Goal: Information Seeking & Learning: Learn about a topic

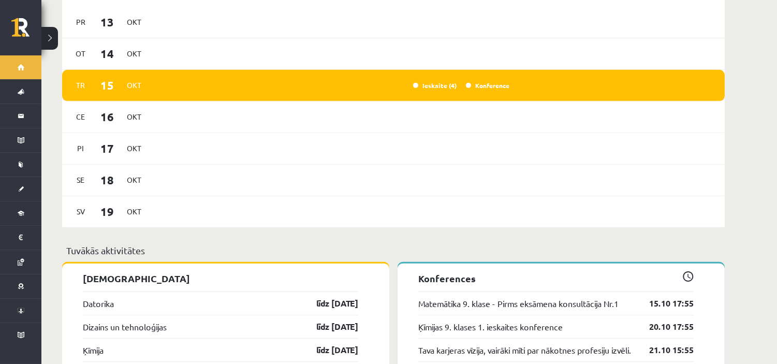
scroll to position [977, 0]
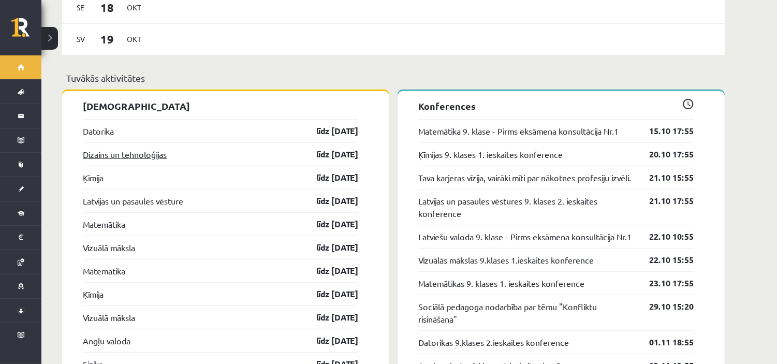
click at [110, 148] on link "Dizains un tehnoloģijas" at bounding box center [125, 154] width 84 height 12
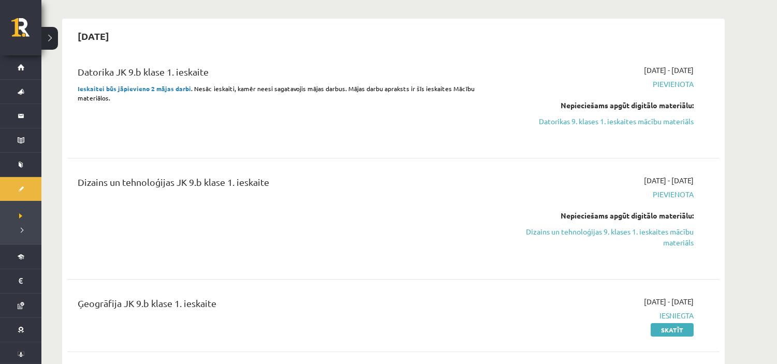
scroll to position [172, 0]
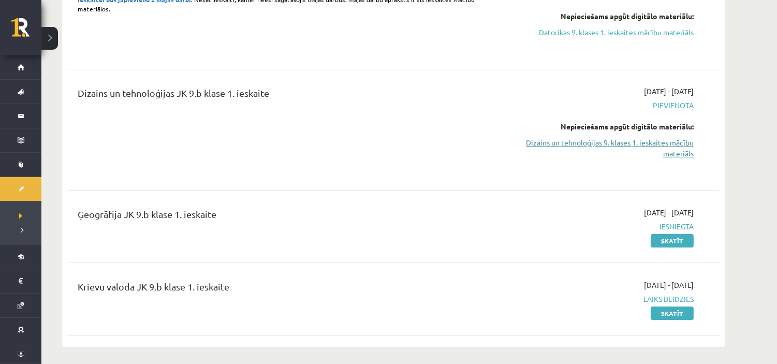
click at [639, 145] on link "Dizains un tehnoloģijas 9. klases 1. ieskaites mācību materiāls" at bounding box center [595, 148] width 195 height 22
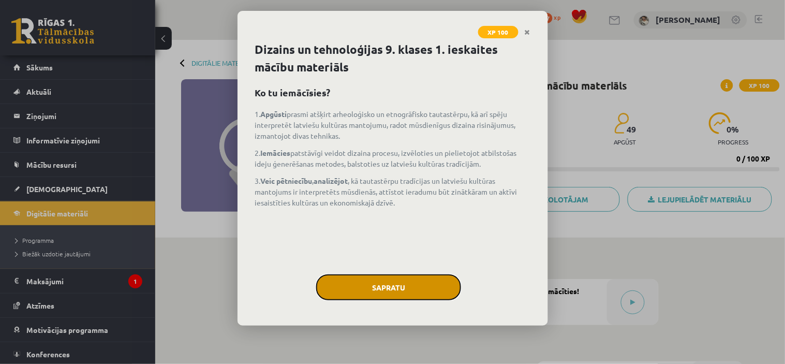
click at [361, 277] on button "Sapratu" at bounding box center [388, 287] width 145 height 26
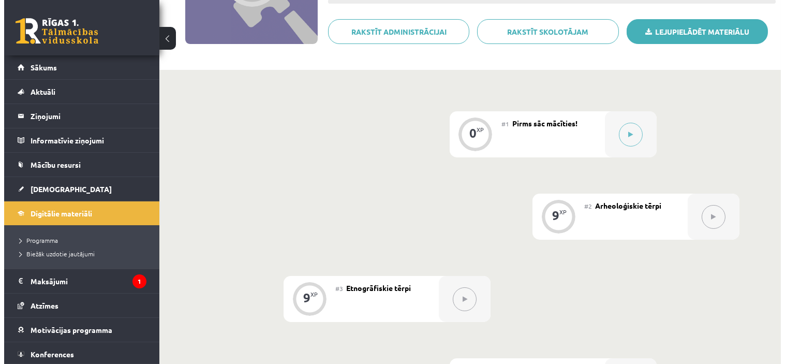
scroll to position [172, 0]
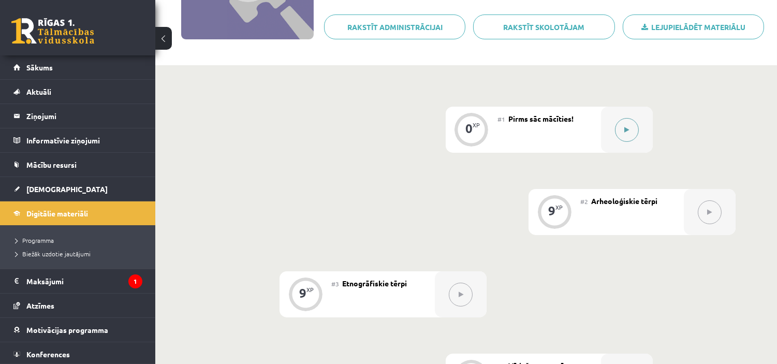
click at [624, 135] on button at bounding box center [627, 130] width 24 height 24
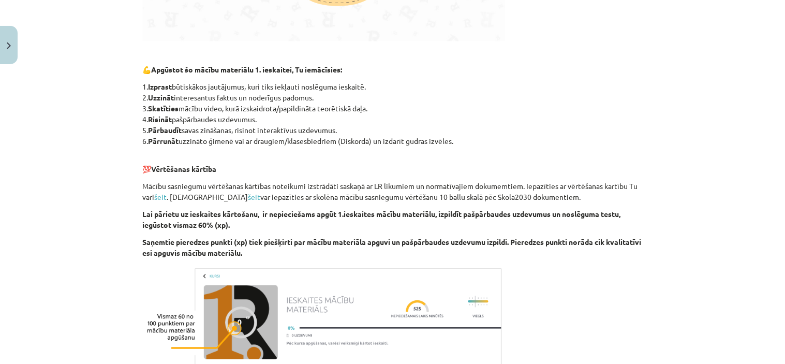
scroll to position [635, 0]
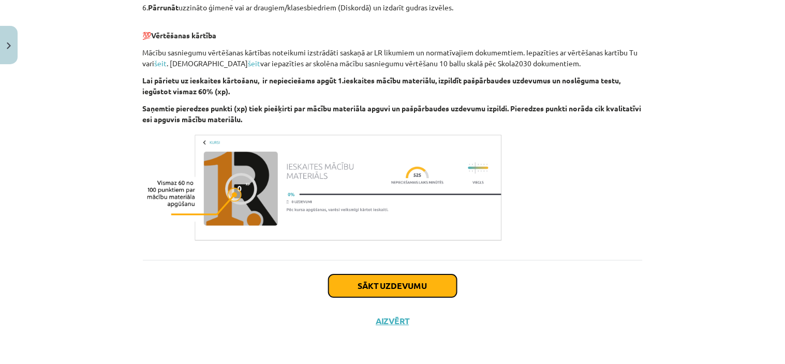
click at [386, 282] on button "Sākt uzdevumu" at bounding box center [393, 285] width 128 height 23
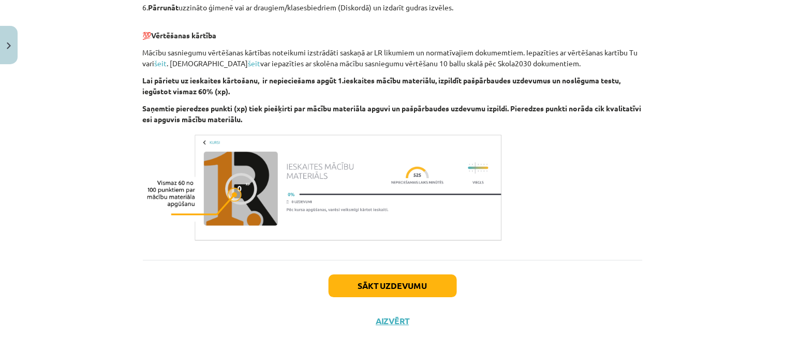
scroll to position [26, 0]
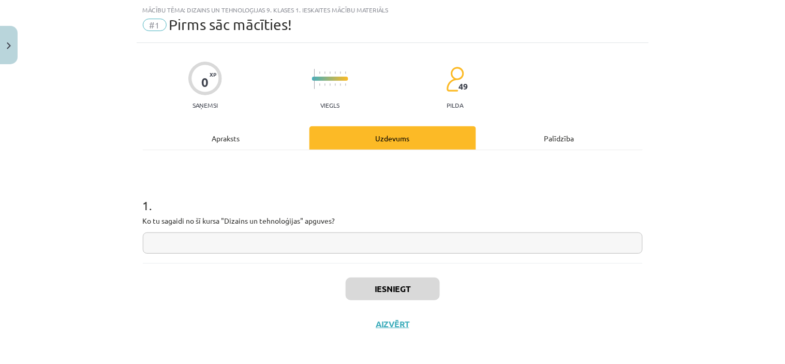
click at [270, 242] on input "text" at bounding box center [393, 242] width 500 height 21
type input "**"
click at [368, 293] on button "Iesniegt" at bounding box center [393, 288] width 94 height 23
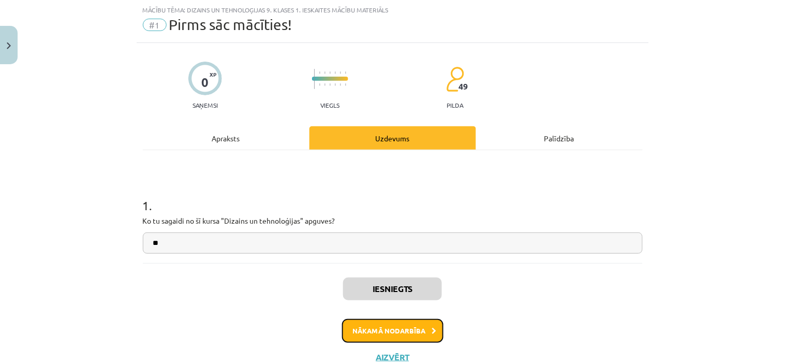
click at [394, 322] on button "Nākamā nodarbība" at bounding box center [392, 331] width 101 height 24
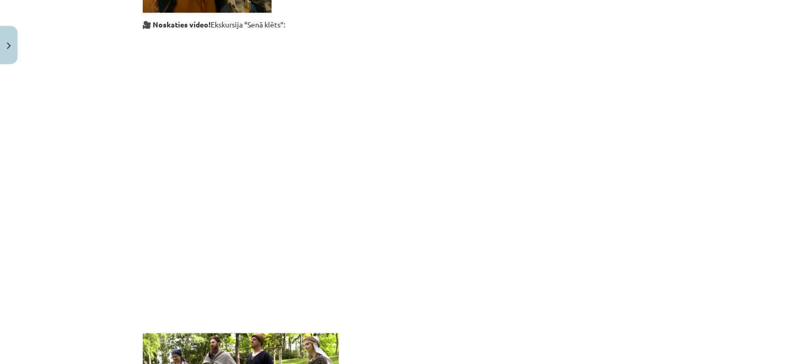
scroll to position [371, 0]
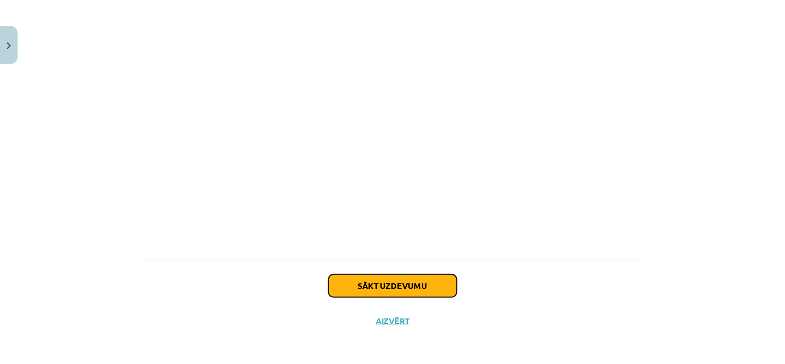
click at [371, 286] on button "Sākt uzdevumu" at bounding box center [393, 285] width 128 height 23
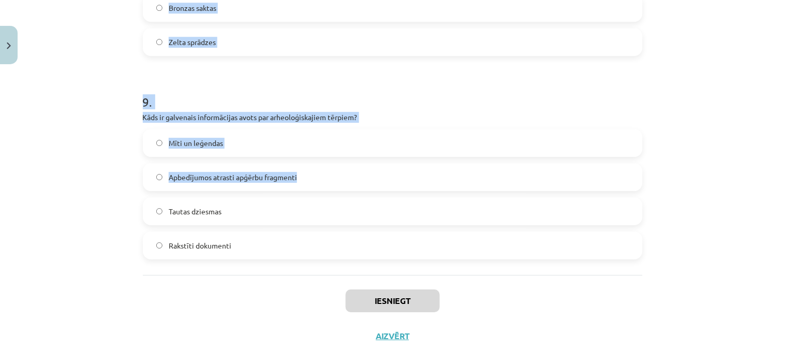
scroll to position [1772, 0]
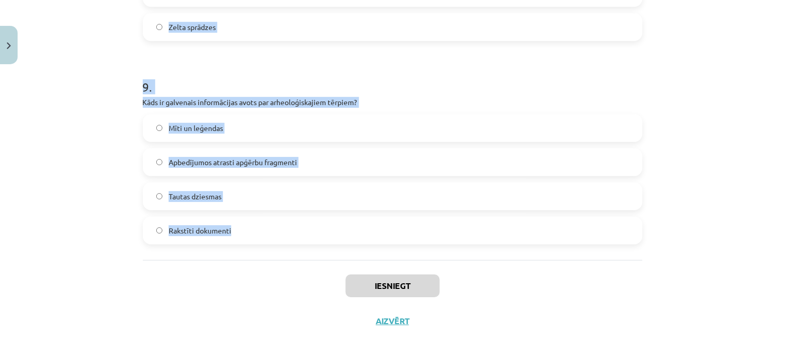
drag, startPoint x: 170, startPoint y: 58, endPoint x: 268, endPoint y: 247, distance: 213.5
click at [268, 247] on div "Mācību tēma: Dizains un tehnoloģijas 9. klases 1. ieskaites mācību materiāls #2…" at bounding box center [392, 182] width 785 height 364
copy form "1 . Kura veida ciltis bija zināmas Latvijas teritorijā 7.-13. gadsimtā? Bizanti…"
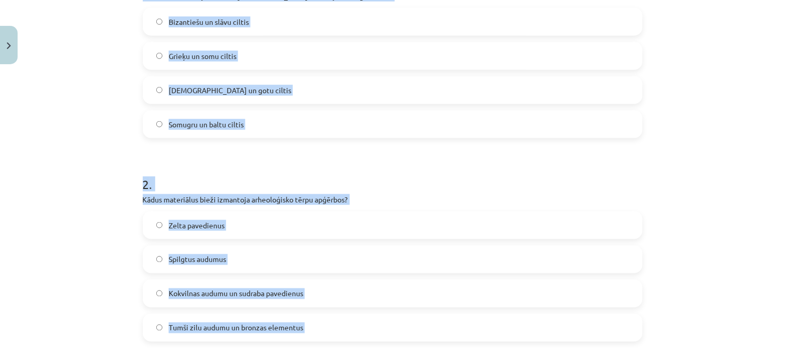
scroll to position [161, 0]
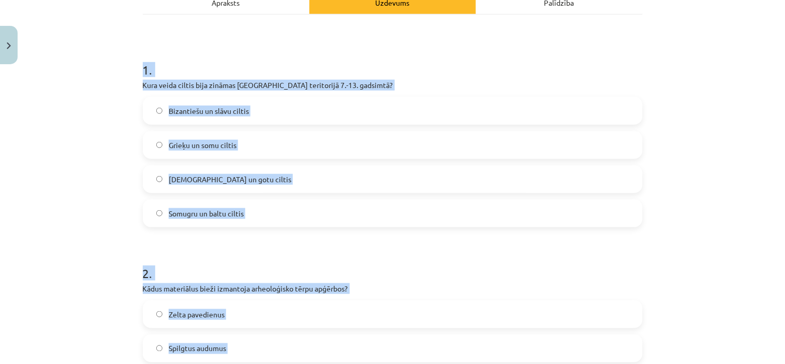
click at [107, 221] on div "Mācību tēma: Dizains un tehnoloģijas 9. klases 1. ieskaites mācību materiāls #2…" at bounding box center [392, 182] width 785 height 364
drag, startPoint x: 173, startPoint y: 244, endPoint x: 172, endPoint y: 254, distance: 9.9
click at [158, 219] on label "Somugru un baltu ciltis" at bounding box center [393, 213] width 498 height 26
drag, startPoint x: 96, startPoint y: 215, endPoint x: 106, endPoint y: 212, distance: 10.7
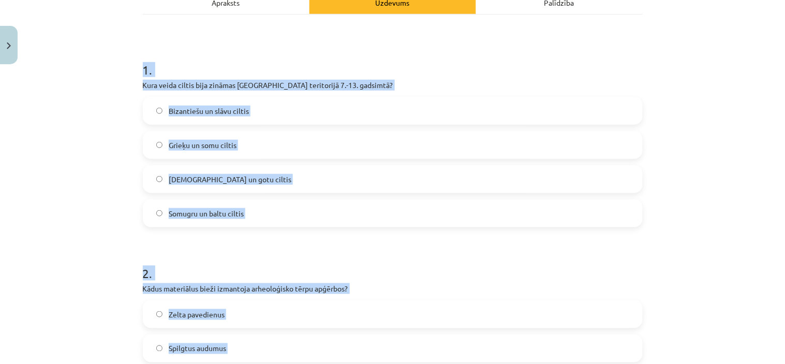
click at [96, 215] on div "Mācību tēma: Dizains un tehnoloģijas 9. klases 1. ieskaites mācību materiāls #2…" at bounding box center [392, 182] width 785 height 364
click at [706, 197] on div "Mācību tēma: Dizains un tehnoloģijas 9. klases 1. ieskaites mācību materiāls #2…" at bounding box center [392, 182] width 785 height 364
click at [119, 76] on div "Mācību tēma: Dizains un tehnoloģijas 9. klases 1. ieskaites mācību materiāls #2…" at bounding box center [392, 182] width 785 height 364
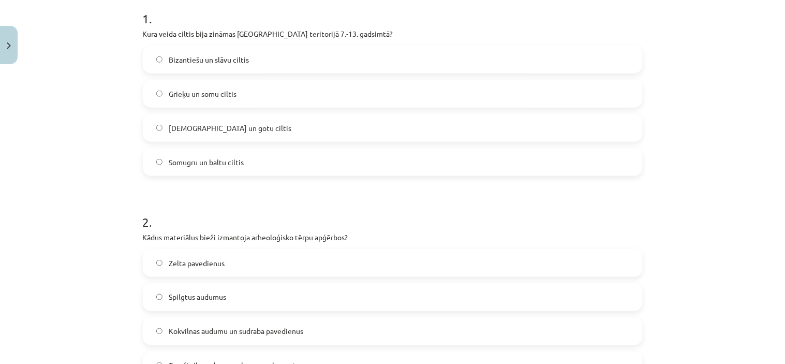
scroll to position [276, 0]
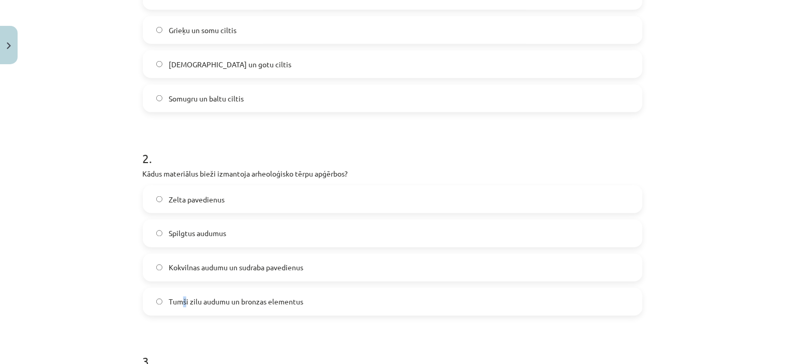
click at [180, 302] on span "Tumši zilu audumu un bronzas elementus" at bounding box center [236, 302] width 135 height 11
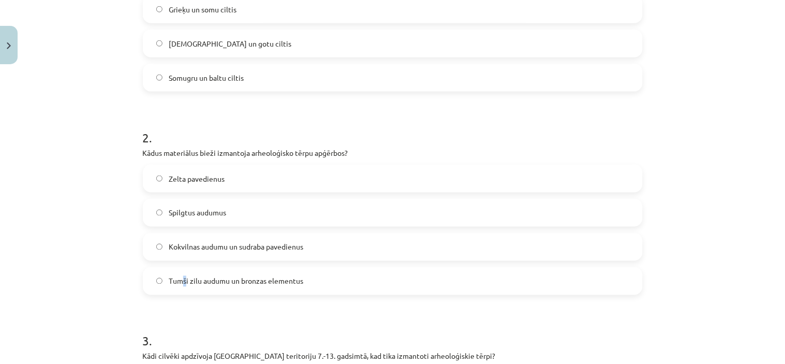
scroll to position [334, 0]
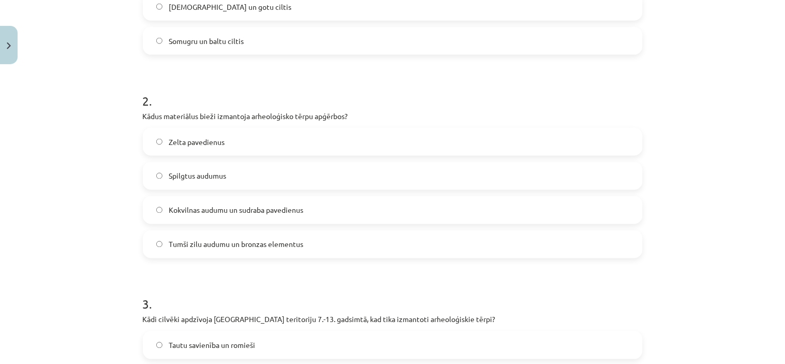
click at [151, 239] on label "Tumši zilu audumu un bronzas elementus" at bounding box center [393, 244] width 498 height 26
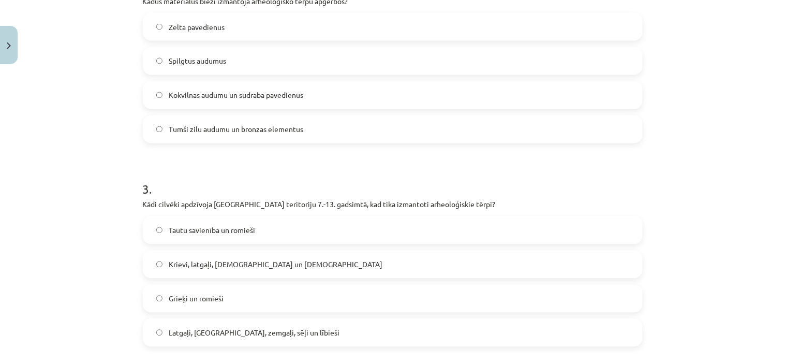
scroll to position [564, 0]
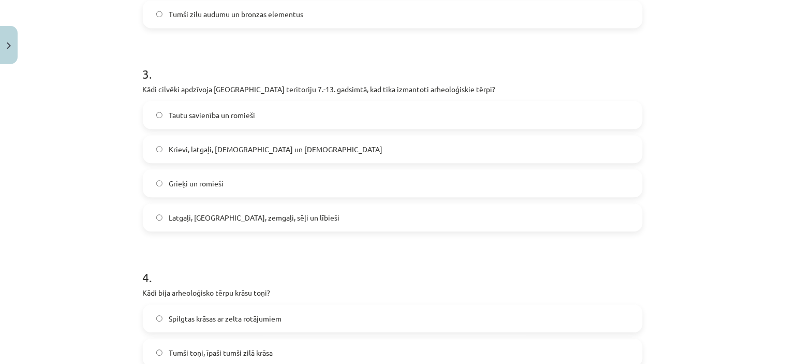
click at [218, 218] on span "Latgaļi, kurši, zemgaļi, sēļi un lībieši" at bounding box center [254, 217] width 171 height 11
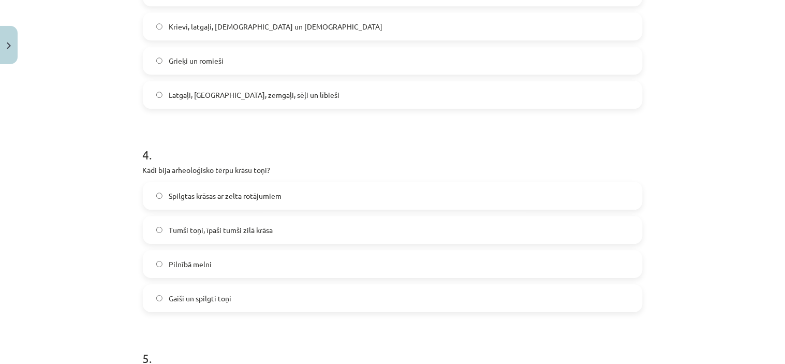
scroll to position [737, 0]
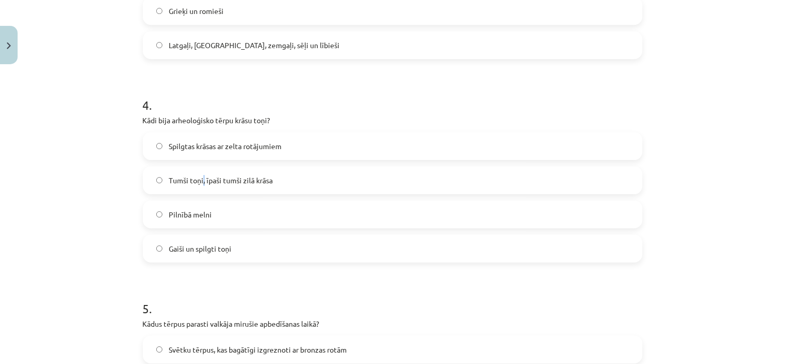
click at [199, 178] on span "Tumši toņi, īpaši tumši zilā krāsa" at bounding box center [221, 180] width 104 height 11
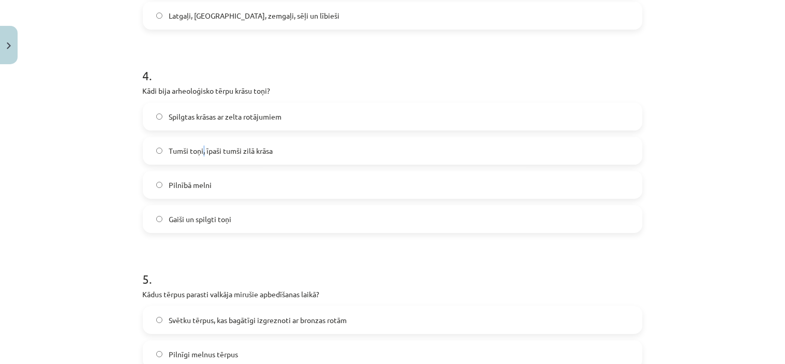
scroll to position [794, 0]
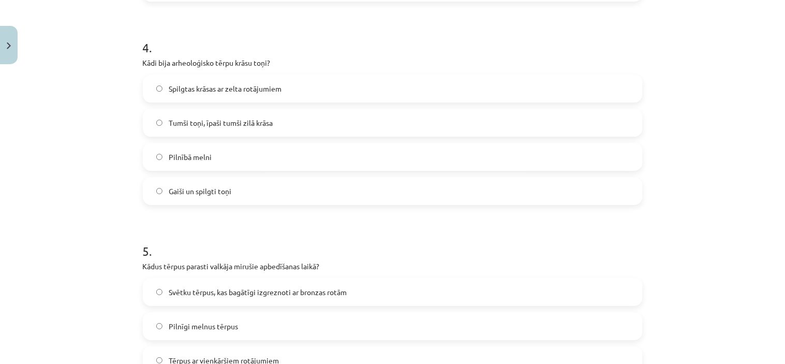
click at [137, 132] on div "9 XP Saņemsi Sarežģīts 49 pilda Apraksts Uzdevums Palīdzība 1 . Kura veida cilt…" at bounding box center [393, 295] width 512 height 2041
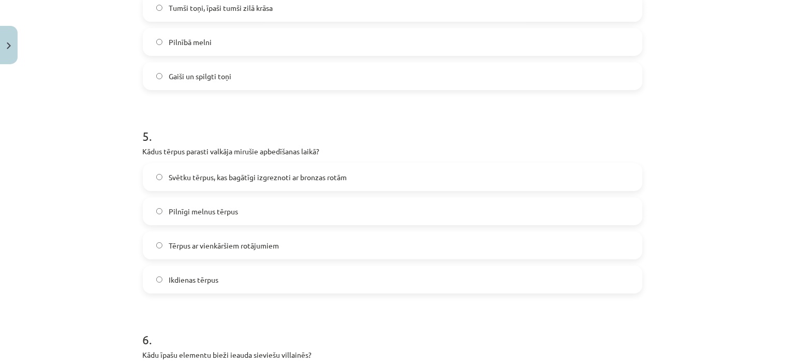
scroll to position [966, 0]
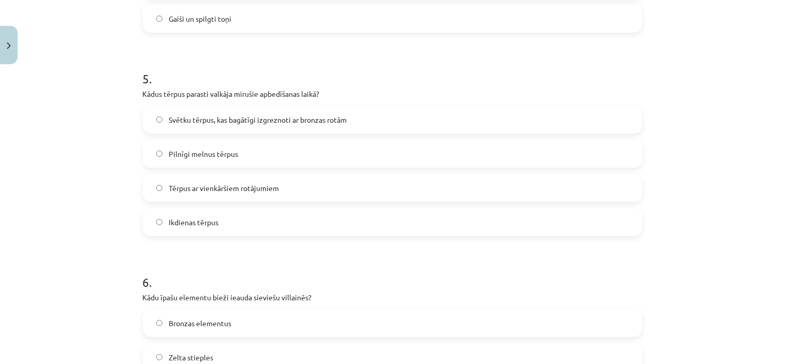
drag, startPoint x: 224, startPoint y: 111, endPoint x: 231, endPoint y: 110, distance: 7.3
click at [225, 111] on label "Svētku tērpus, kas bagātīgi izgreznoti ar bronzas rotām" at bounding box center [393, 120] width 498 height 26
click at [158, 122] on label "Svētku tērpus, kas bagātīgi izgreznoti ar bronzas rotām" at bounding box center [393, 120] width 498 height 26
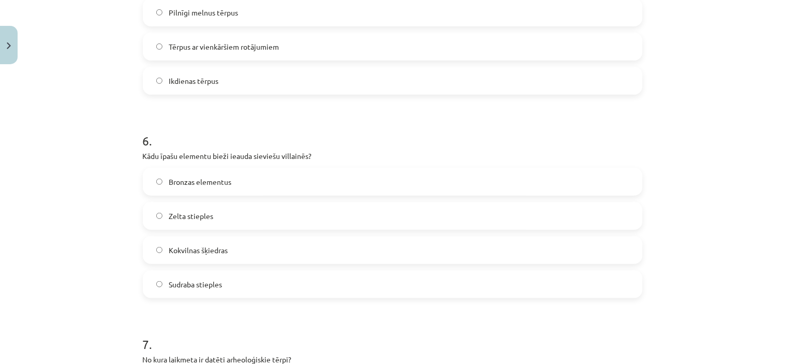
scroll to position [1139, 0]
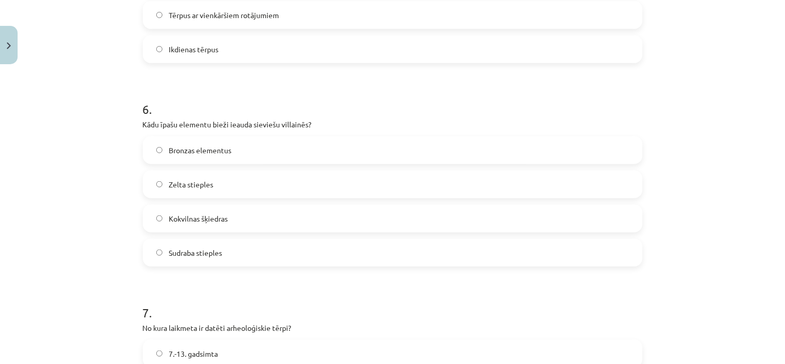
click at [211, 247] on span "Sudraba stieples" at bounding box center [195, 252] width 53 height 11
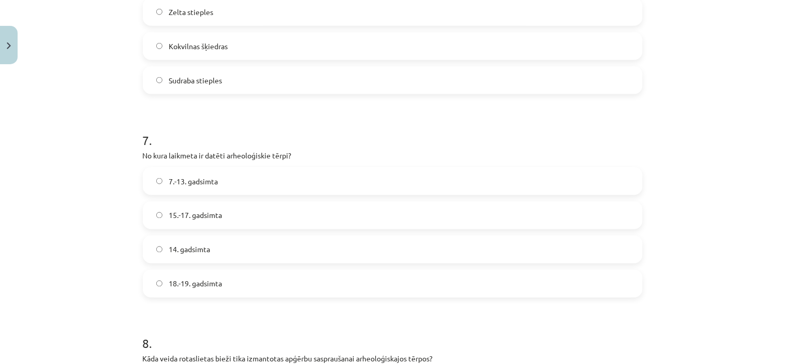
scroll to position [1369, 0]
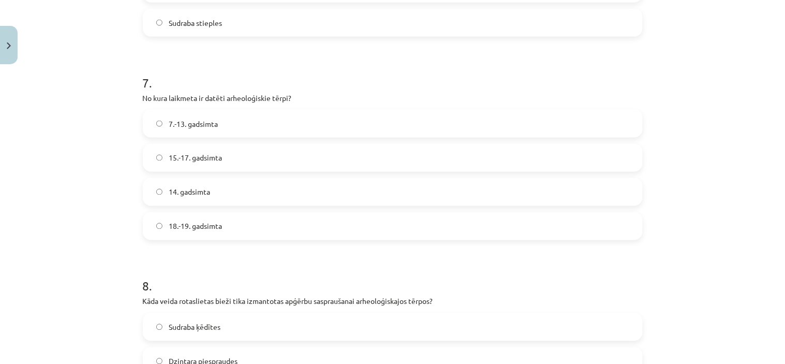
click at [203, 123] on span "7.-13. gadsimta" at bounding box center [193, 124] width 49 height 11
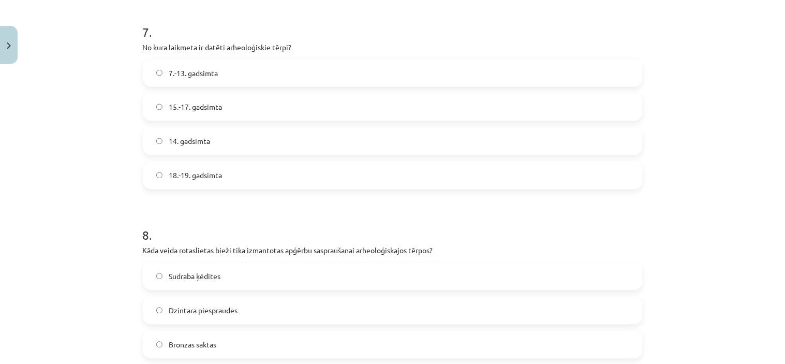
scroll to position [1484, 0]
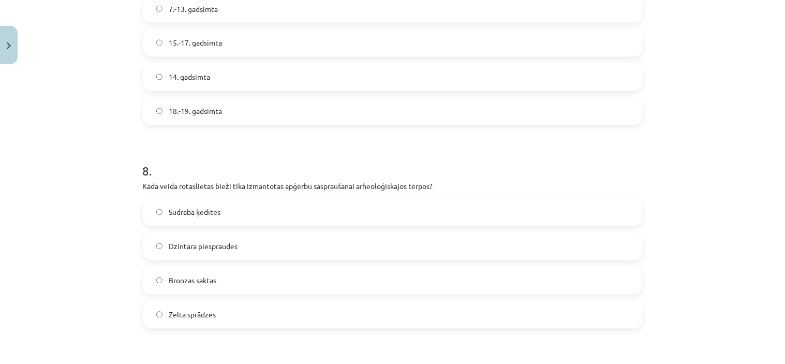
drag, startPoint x: 242, startPoint y: 277, endPoint x: 241, endPoint y: 269, distance: 7.9
click at [243, 277] on label "Bronzas saktas" at bounding box center [393, 281] width 498 height 26
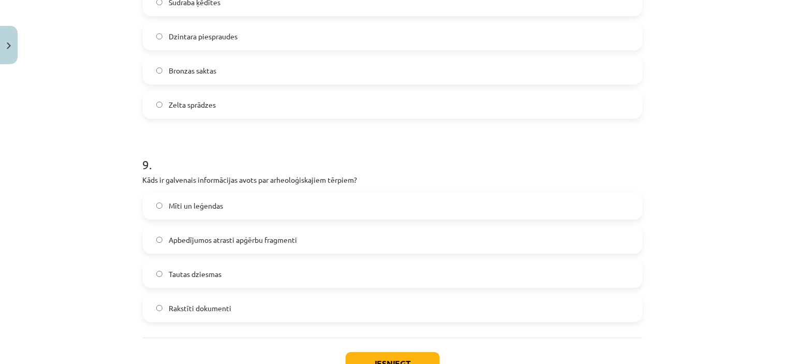
scroll to position [1714, 0]
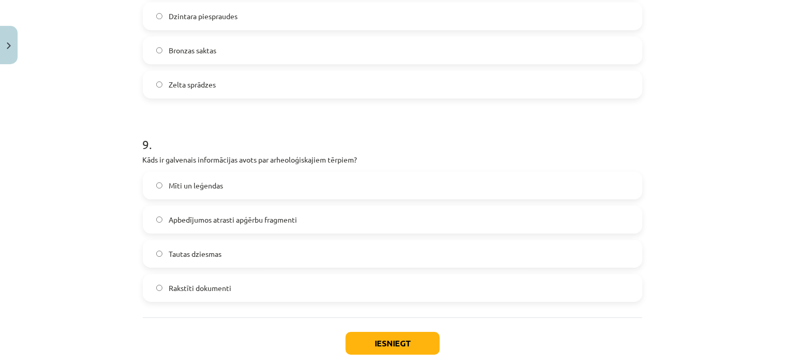
click at [184, 225] on label "Apbedījumos atrasti apģērbu fragmenti" at bounding box center [393, 220] width 498 height 26
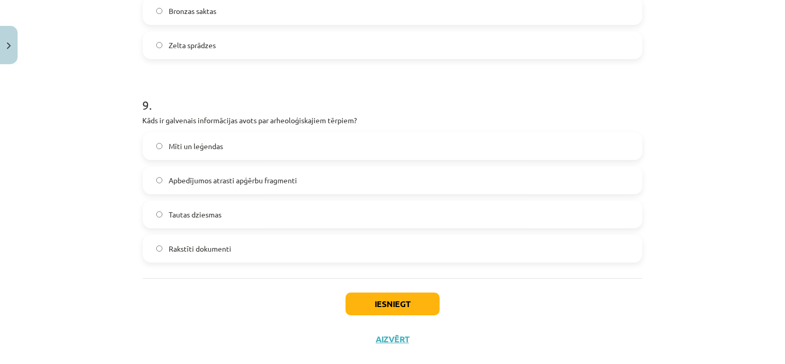
scroll to position [1772, 0]
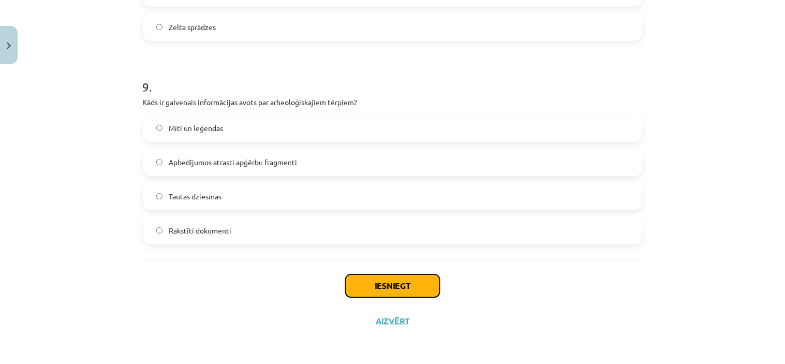
click at [399, 284] on button "Iesniegt" at bounding box center [393, 285] width 94 height 23
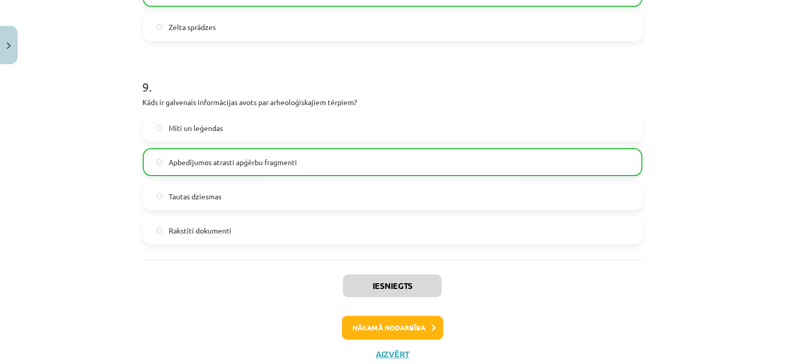
click at [328, 101] on p "Kāds ir galvenais informācijas avots par arheoloģiskajiem tērpiem?" at bounding box center [393, 102] width 500 height 11
drag, startPoint x: 328, startPoint y: 101, endPoint x: 303, endPoint y: 112, distance: 26.4
click at [303, 112] on div "9 . Kāds ir galvenais informācijas avots par arheoloģiskajiem tērpiem? Mīti un …" at bounding box center [393, 153] width 500 height 183
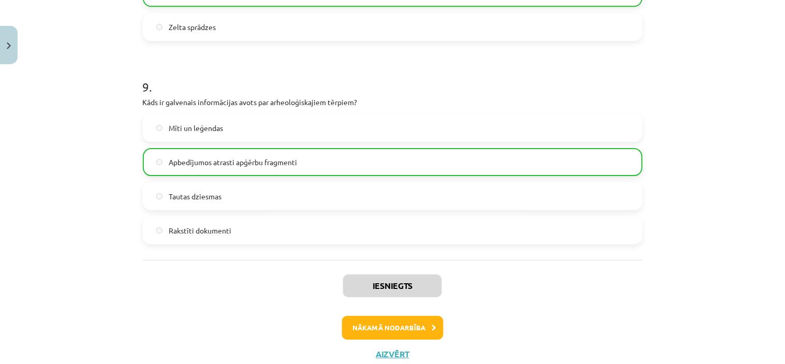
click at [508, 64] on h1 "9 ." at bounding box center [393, 78] width 500 height 32
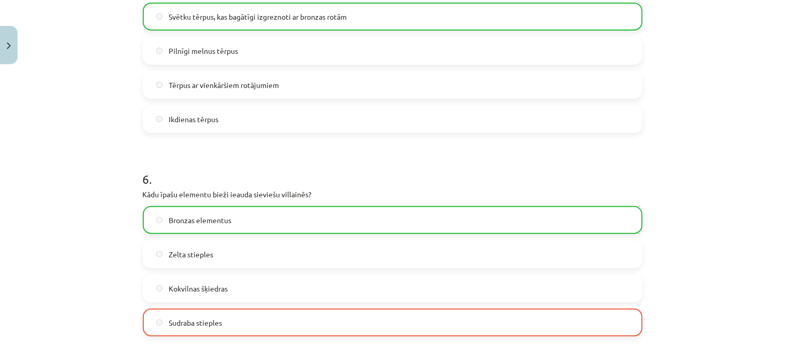
scroll to position [1139, 0]
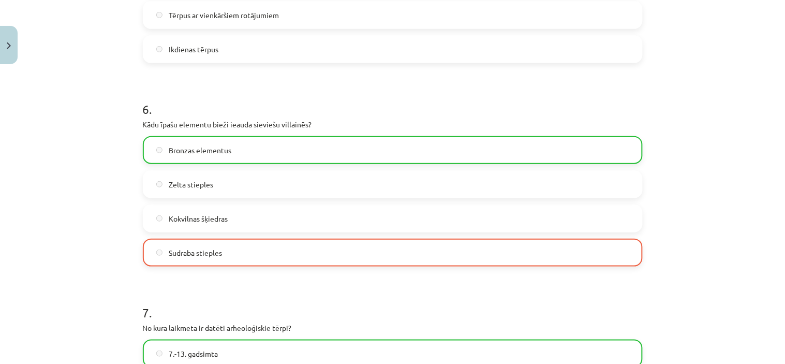
click at [433, 288] on h1 "7 ." at bounding box center [393, 303] width 500 height 32
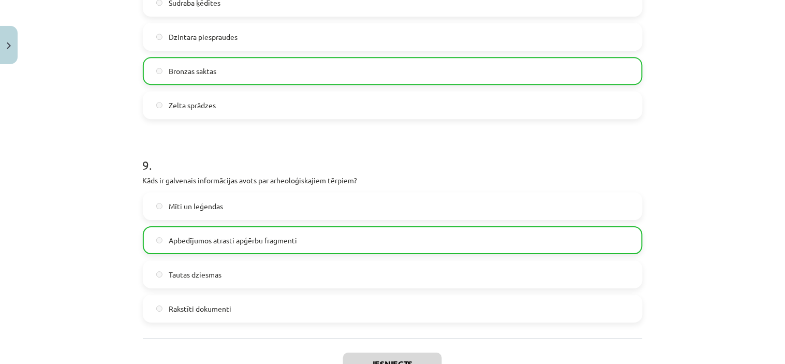
scroll to position [1804, 0]
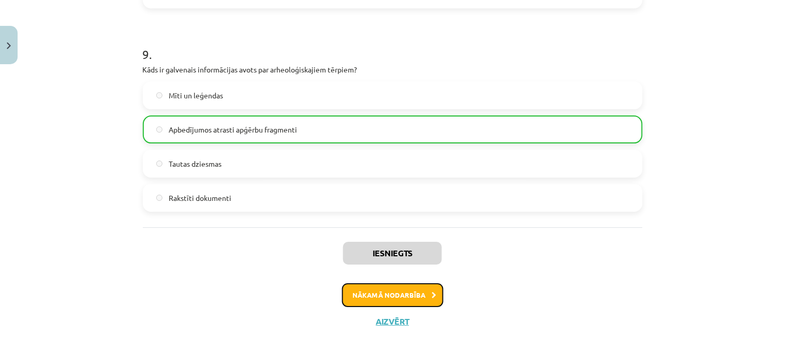
click at [411, 295] on button "Nākamā nodarbība" at bounding box center [392, 295] width 101 height 24
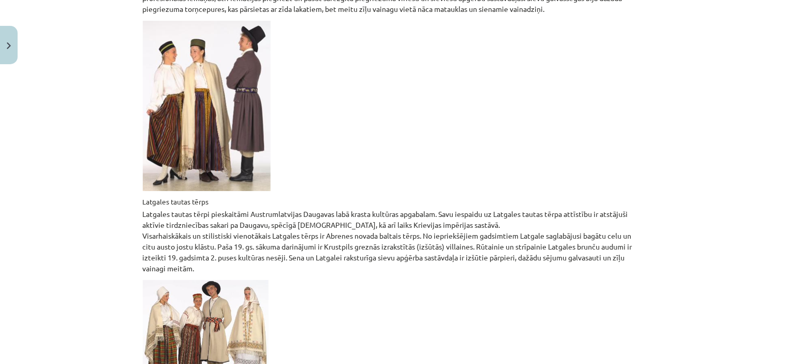
scroll to position [716, 0]
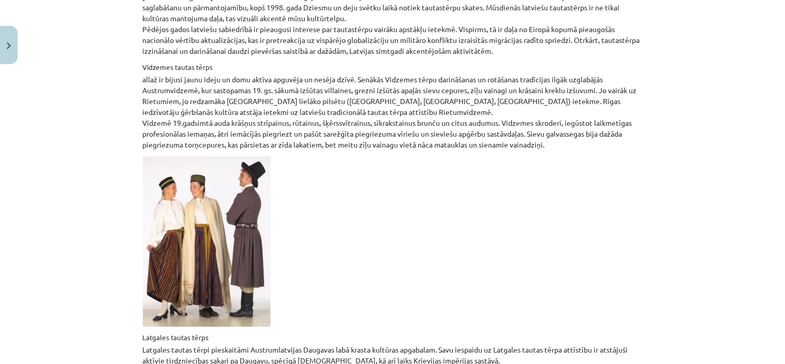
drag, startPoint x: 394, startPoint y: 227, endPoint x: 391, endPoint y: 216, distance: 11.0
click at [392, 221] on p at bounding box center [393, 241] width 500 height 170
drag, startPoint x: 390, startPoint y: 211, endPoint x: 386, endPoint y: 198, distance: 13.6
click at [388, 202] on p at bounding box center [393, 241] width 500 height 170
click at [386, 199] on p at bounding box center [393, 241] width 500 height 170
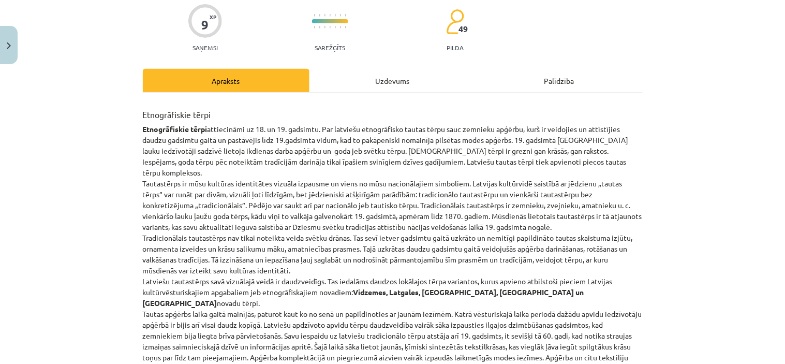
scroll to position [0, 0]
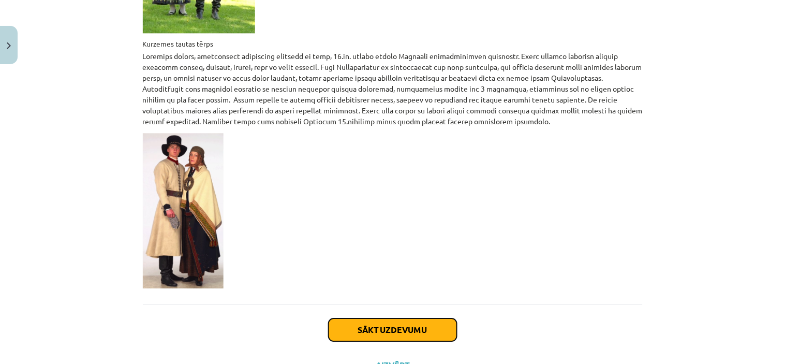
click at [364, 318] on button "Sākt uzdevumu" at bounding box center [393, 329] width 128 height 23
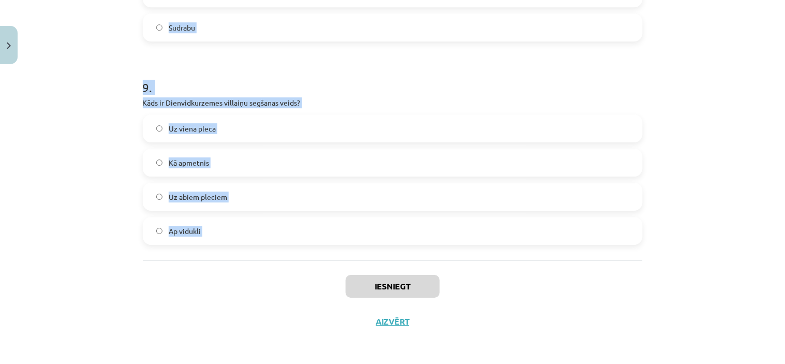
scroll to position [1772, 0]
drag, startPoint x: 138, startPoint y: 202, endPoint x: 214, endPoint y: 263, distance: 97.6
copy form "1 . Kāda ir raksturīgā Vidzemes sieviešu galvassega? Lakats Cepure Mataukla Spa…"
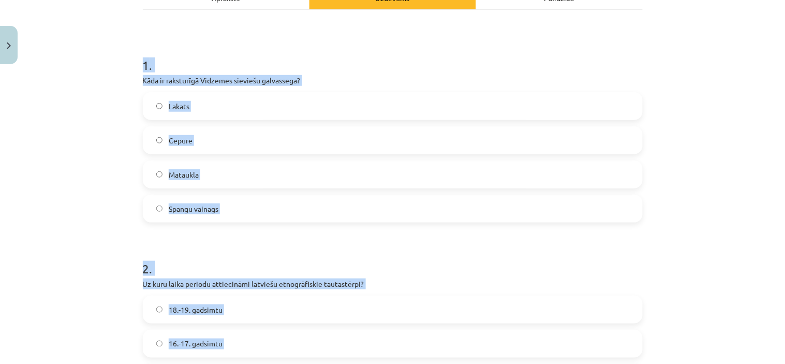
scroll to position [161, 0]
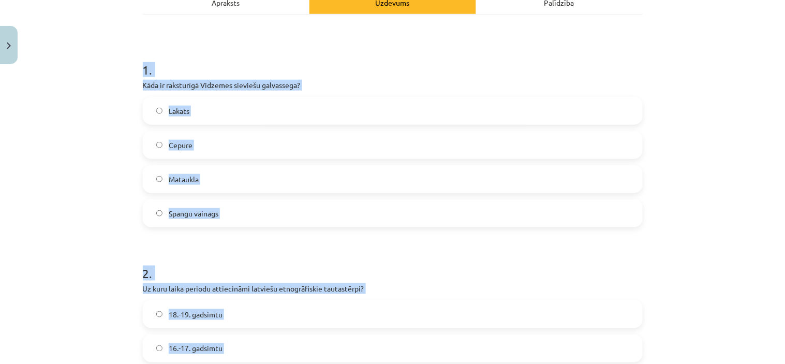
click at [277, 252] on h1 "2 ." at bounding box center [393, 264] width 500 height 32
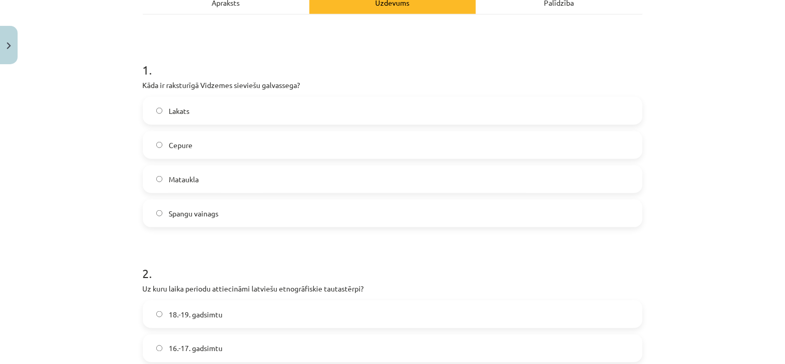
click at [264, 213] on label "Spangu vainags" at bounding box center [393, 213] width 498 height 26
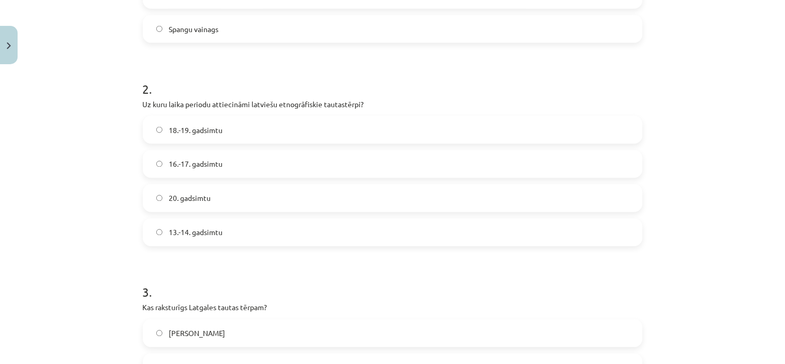
scroll to position [391, 0]
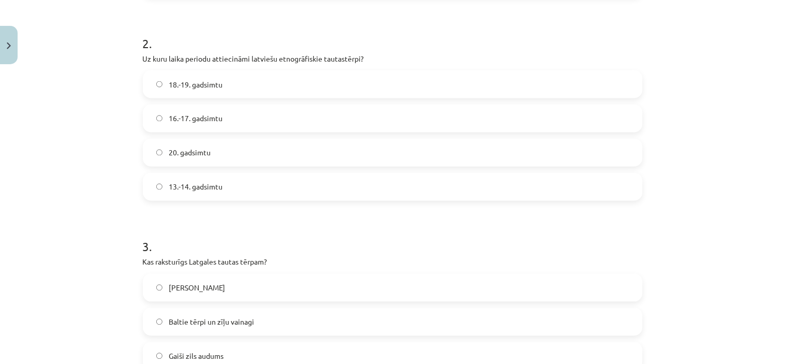
click at [186, 79] on span "18.-19. gadsimtu" at bounding box center [196, 84] width 54 height 11
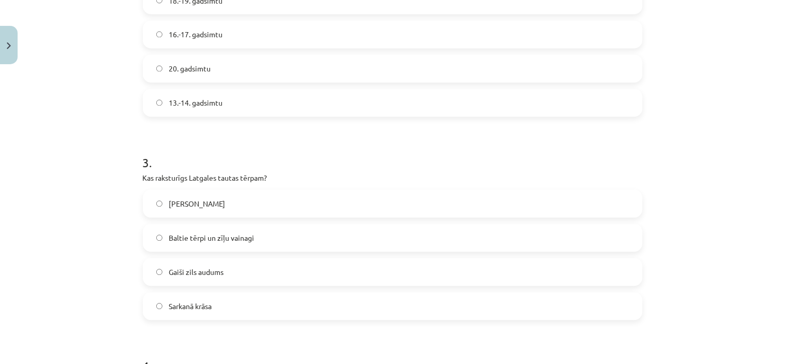
scroll to position [564, 0]
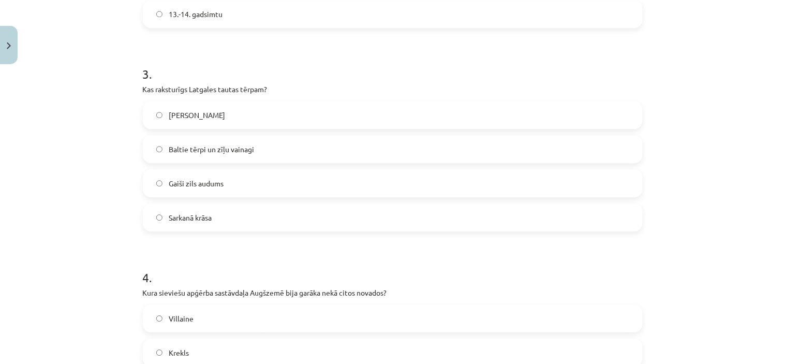
click at [186, 226] on label "Sarkanā krāsa" at bounding box center [393, 217] width 498 height 26
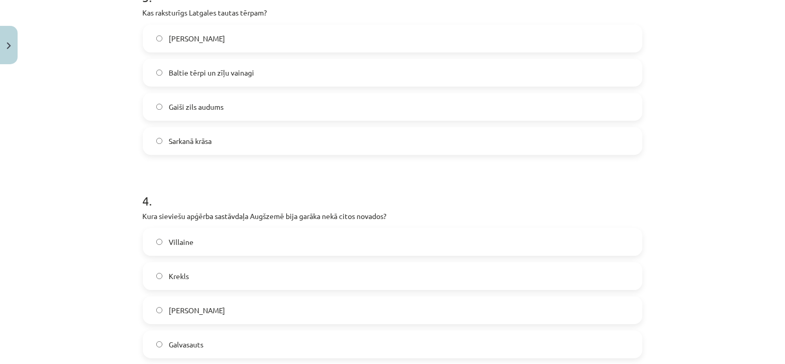
scroll to position [794, 0]
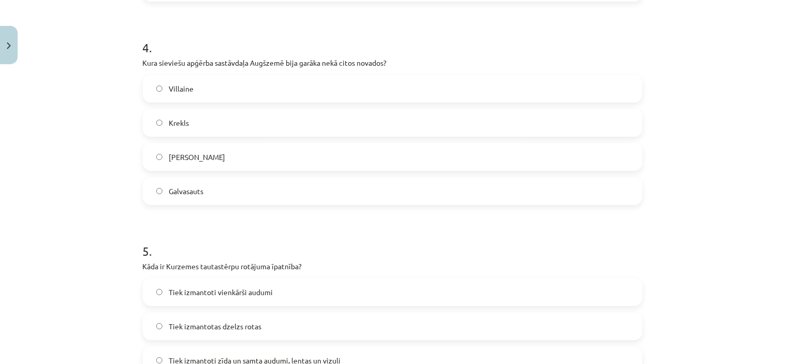
click at [202, 115] on label "Krekls" at bounding box center [393, 123] width 498 height 26
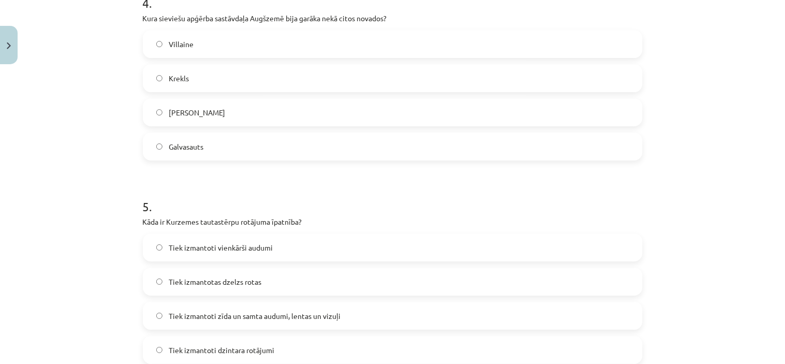
scroll to position [909, 0]
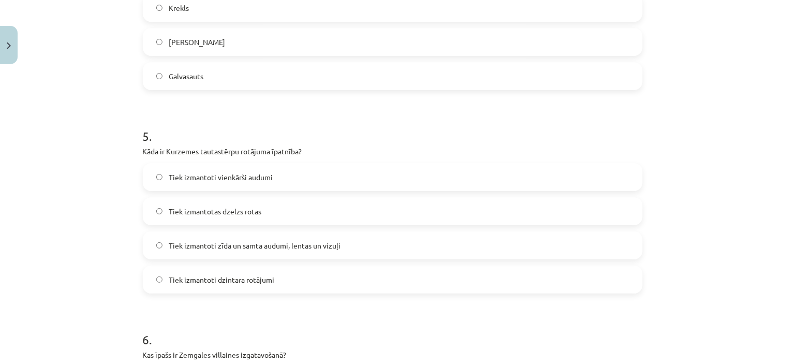
click at [304, 245] on span "Tiek izmantoti zīda un samta audumi, lentas un vizuļi" at bounding box center [255, 245] width 172 height 11
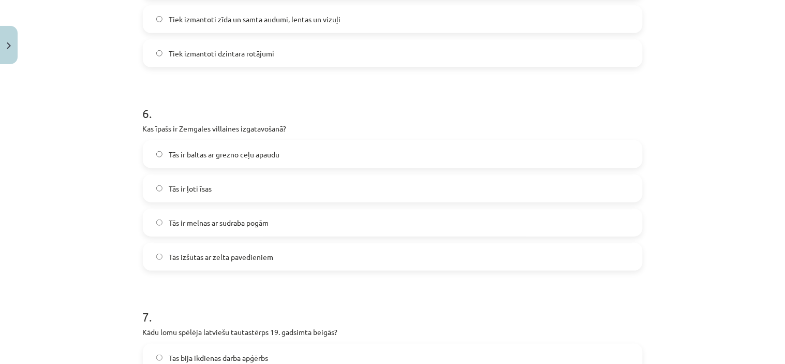
scroll to position [1197, 0]
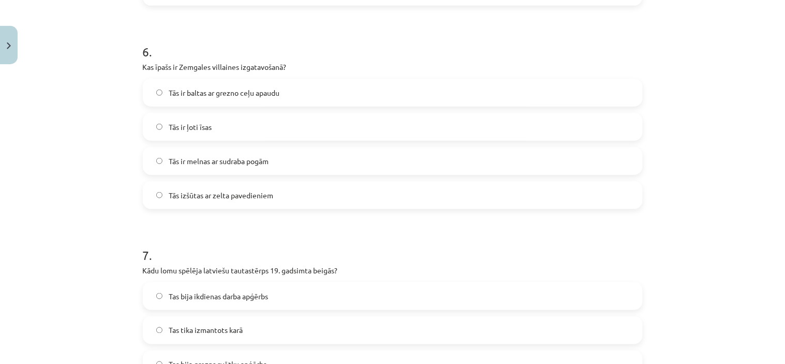
click at [240, 89] on span "Tās ir baltas ar grezno ceļu apaudu" at bounding box center [224, 92] width 111 height 11
click at [153, 86] on label "Tās ir baltas ar grezno ceļu apaudu" at bounding box center [393, 93] width 498 height 26
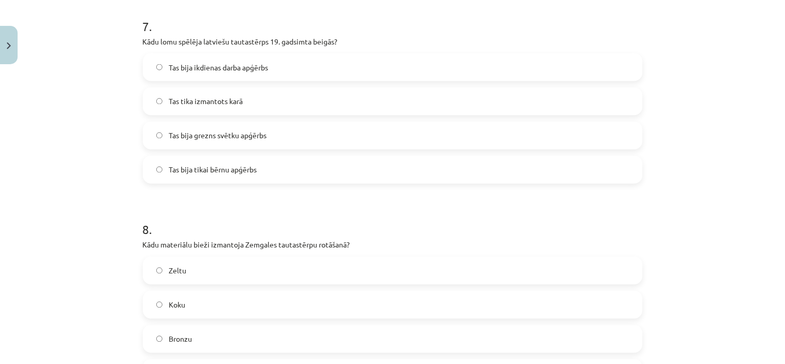
scroll to position [1427, 0]
drag, startPoint x: 230, startPoint y: 126, endPoint x: 230, endPoint y: 118, distance: 8.3
click at [231, 126] on label "Tas bija grezns svētku apģērbs" at bounding box center [393, 135] width 498 height 26
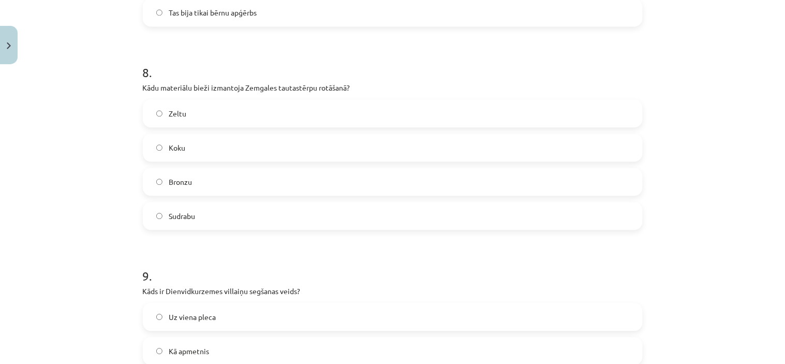
scroll to position [1599, 0]
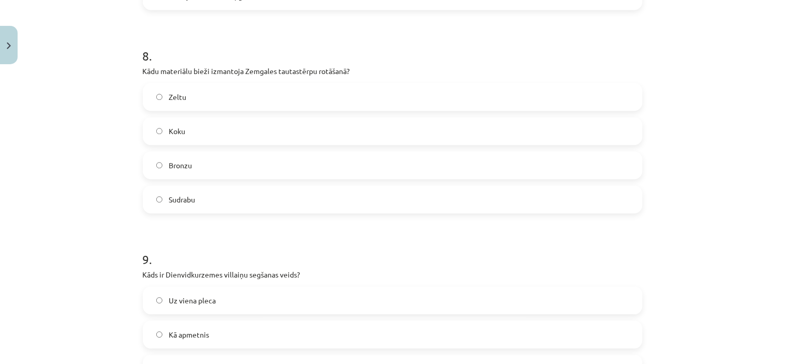
click at [182, 193] on label "Sudrabu" at bounding box center [393, 199] width 498 height 26
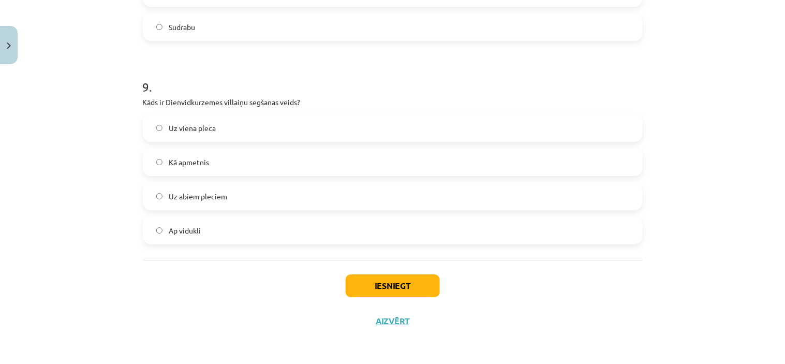
drag, startPoint x: 219, startPoint y: 122, endPoint x: 250, endPoint y: 194, distance: 78.2
click at [219, 123] on label "Uz viena pleca" at bounding box center [393, 128] width 498 height 26
click at [359, 289] on button "Iesniegt" at bounding box center [393, 285] width 94 height 23
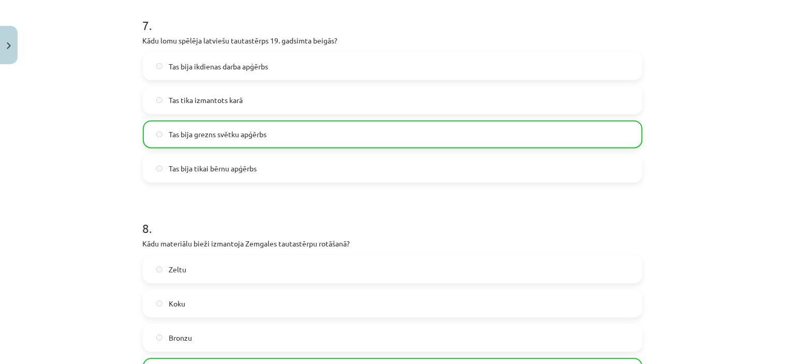
scroll to position [1804, 0]
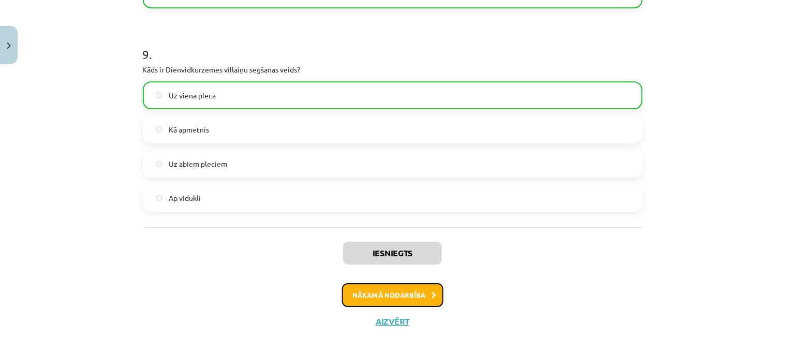
click at [423, 292] on button "Nākamā nodarbība" at bounding box center [392, 295] width 101 height 24
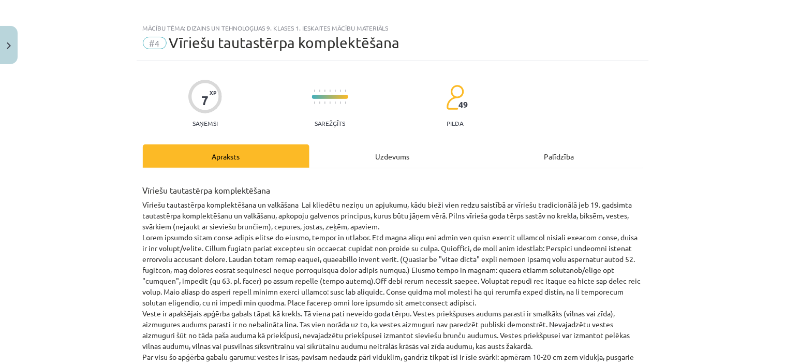
scroll to position [0, 0]
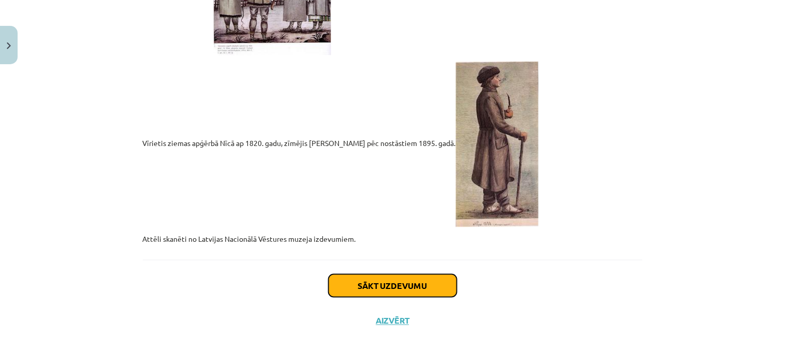
click at [405, 290] on button "Sākt uzdevumu" at bounding box center [393, 285] width 128 height 23
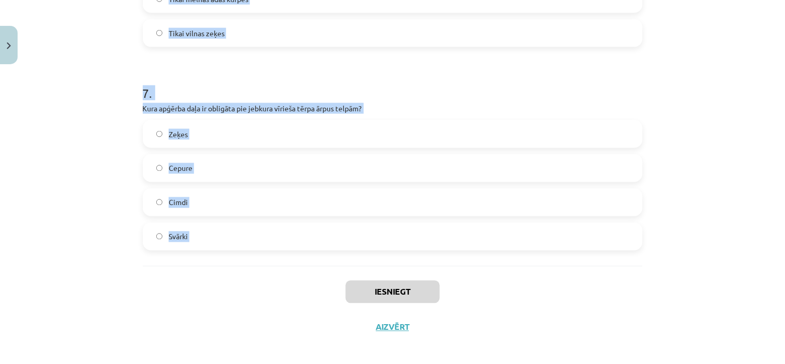
scroll to position [1365, 0]
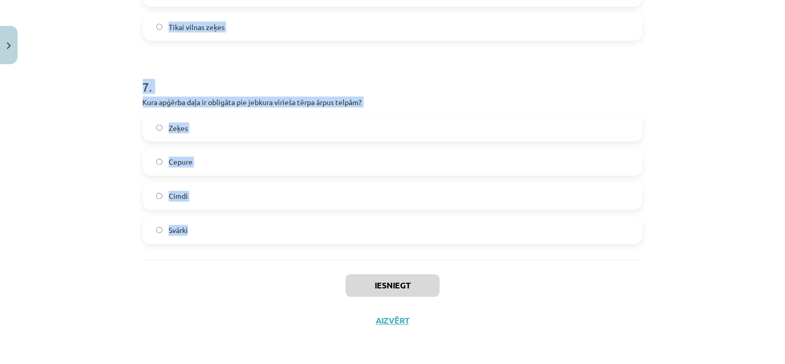
drag, startPoint x: 136, startPoint y: 88, endPoint x: 221, endPoint y: 235, distance: 169.8
click at [223, 234] on div "Mācību tēma: Dizains un tehnoloģijas 9. klases 1. ieskaites mācību materiāls #4…" at bounding box center [392, 182] width 785 height 364
copy form "1 . Kādu jostu drīkst lietot virs garajiem svārkiem vai kažokiem? Svītrainu aus…"
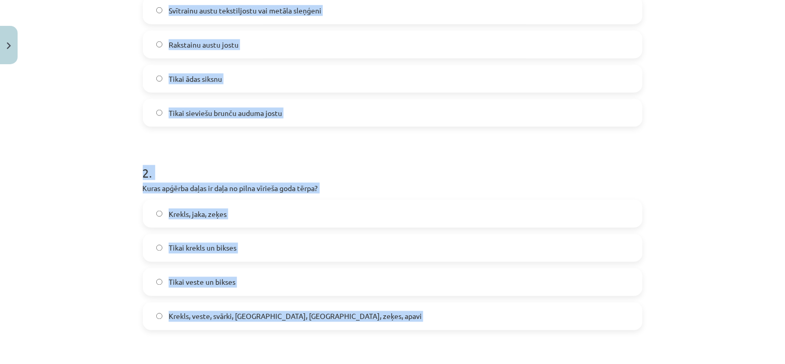
scroll to position [157, 0]
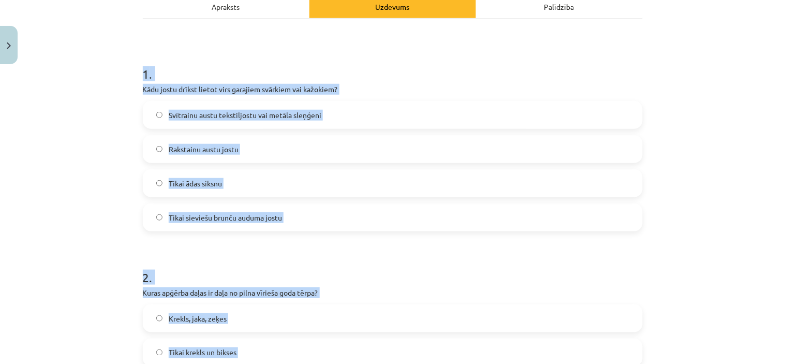
click at [124, 236] on div "Mācību tēma: Dizains un tehnoloģijas 9. klases 1. ieskaites mācību materiāls #4…" at bounding box center [392, 182] width 785 height 364
click at [667, 214] on div "Mācību tēma: Dizains un tehnoloģijas 9. klases 1. ieskaites mācību materiāls #4…" at bounding box center [392, 182] width 785 height 364
click at [364, 67] on h1 "1 ." at bounding box center [393, 65] width 500 height 32
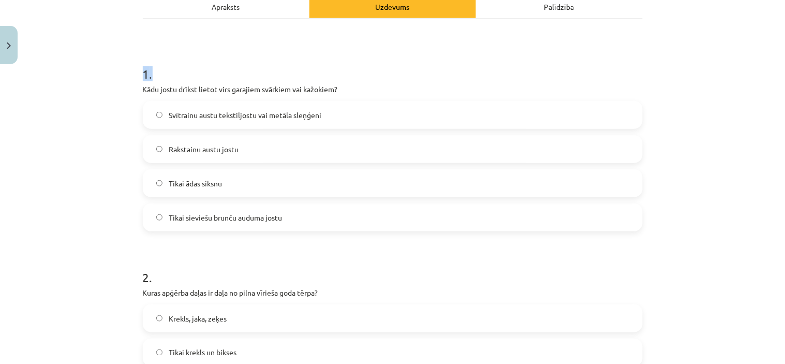
drag, startPoint x: 364, startPoint y: 68, endPoint x: 360, endPoint y: 70, distance: 5.3
click at [365, 69] on h1 "1 ." at bounding box center [393, 65] width 500 height 32
click at [183, 120] on label "Svītrainu austu tekstiljostu vai metāla sleņģeni" at bounding box center [393, 115] width 498 height 26
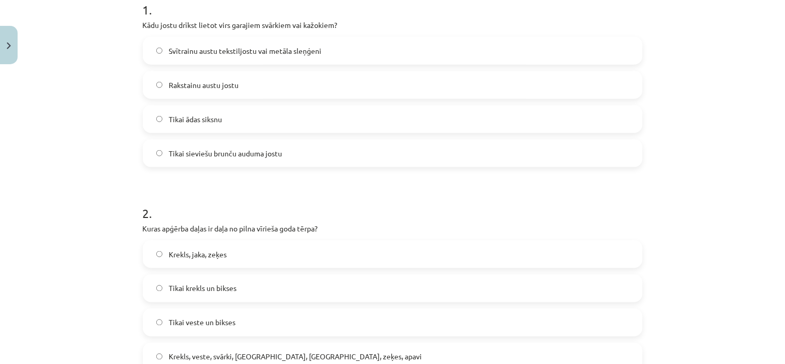
scroll to position [330, 0]
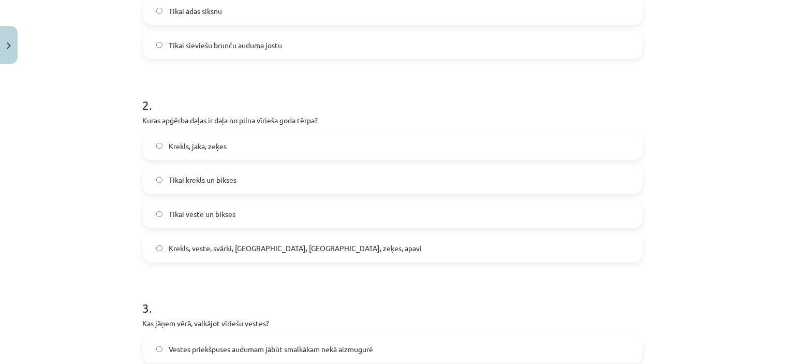
click at [152, 130] on div "2 . Kuras apģērba daļas ir daļa no pilna vīrieša goda tērpa? Krekls, jaka, zeķe…" at bounding box center [393, 171] width 500 height 183
click at [158, 142] on label "Krekls, jaka, zeķes" at bounding box center [393, 146] width 498 height 26
click at [170, 251] on span "Krekls, veste, svārki, cepure, josta, zeķes, apavi" at bounding box center [295, 248] width 253 height 11
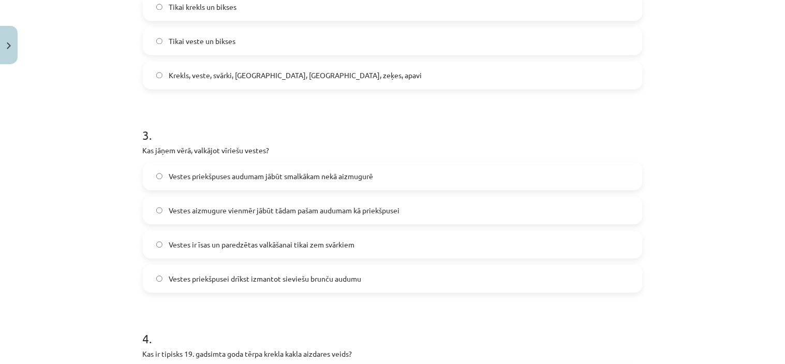
scroll to position [618, 0]
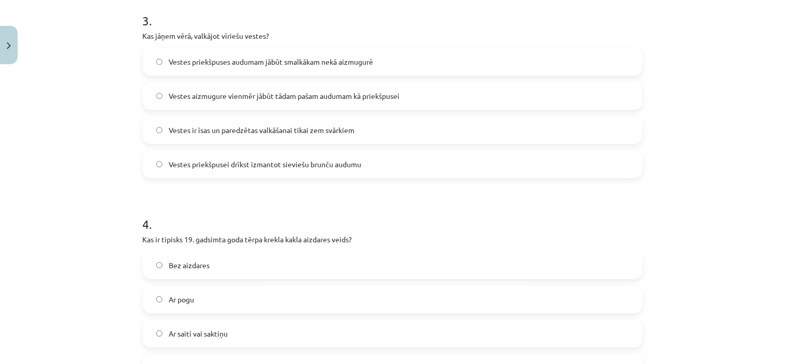
click at [280, 57] on span "Vestes priekšpuses audumam jābūt smalkākam nekā aizmugurē" at bounding box center [271, 61] width 204 height 11
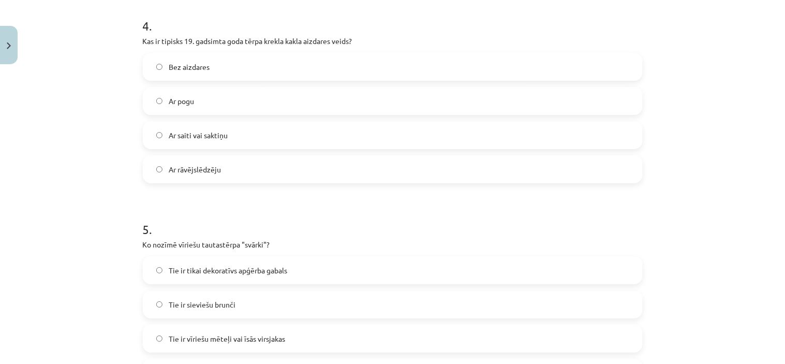
scroll to position [790, 0]
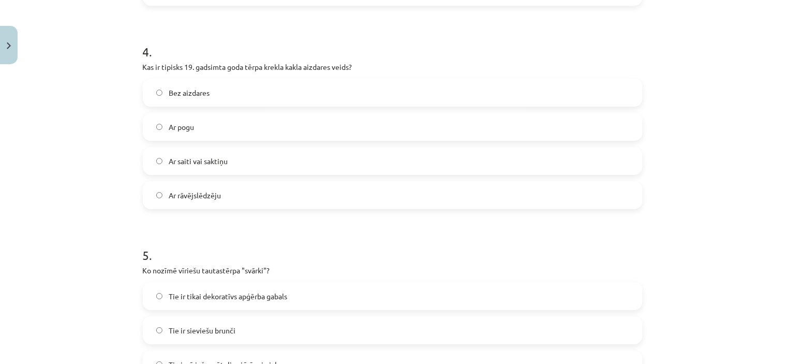
click at [198, 156] on span "Ar saiti vai saktiņu" at bounding box center [198, 161] width 59 height 11
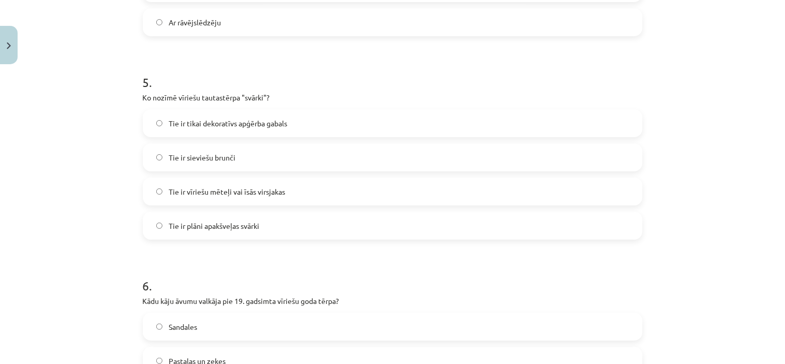
click at [202, 189] on span "Tie ir vīriešu mēteļi vai īsās virsjakas" at bounding box center [227, 191] width 116 height 11
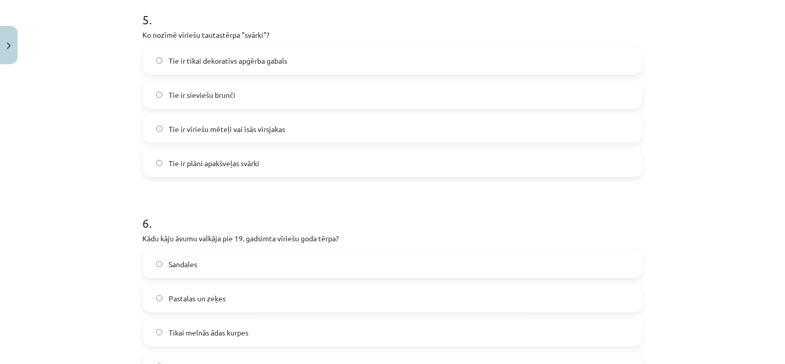
scroll to position [1135, 0]
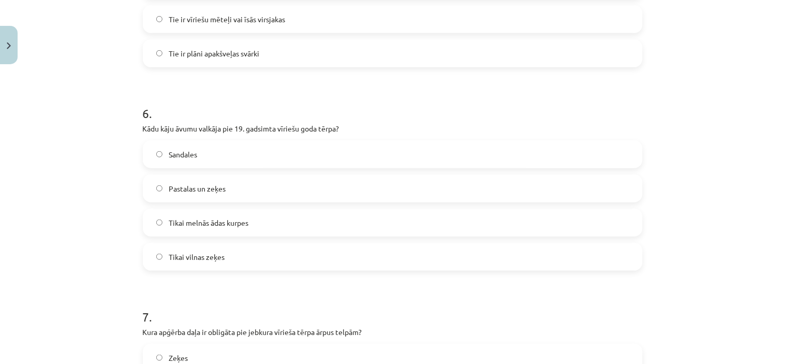
drag, startPoint x: 253, startPoint y: 183, endPoint x: 246, endPoint y: 187, distance: 7.2
click at [253, 184] on label "Pastalas un zeķes" at bounding box center [393, 188] width 498 height 26
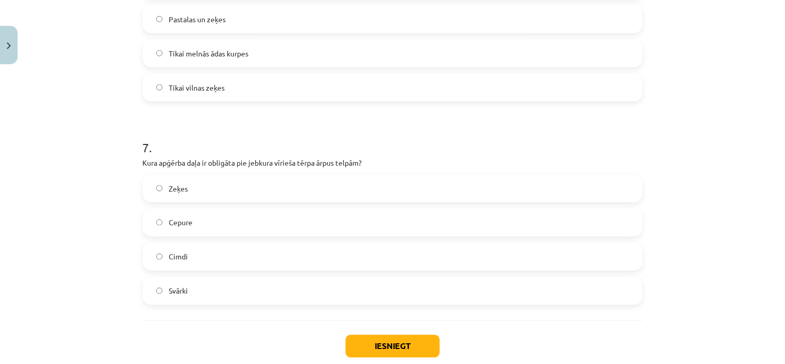
scroll to position [1307, 0]
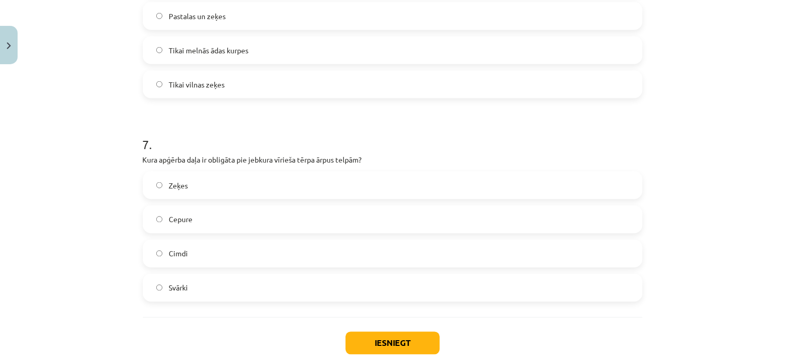
click at [178, 215] on span "Cepure" at bounding box center [181, 219] width 24 height 11
click at [387, 345] on button "Iesniegt" at bounding box center [393, 343] width 94 height 23
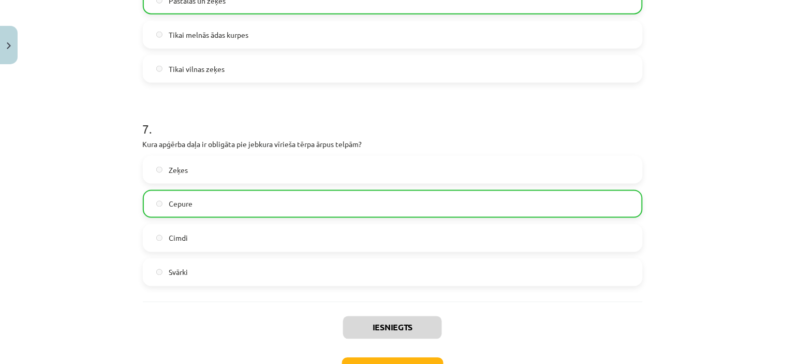
scroll to position [1398, 0]
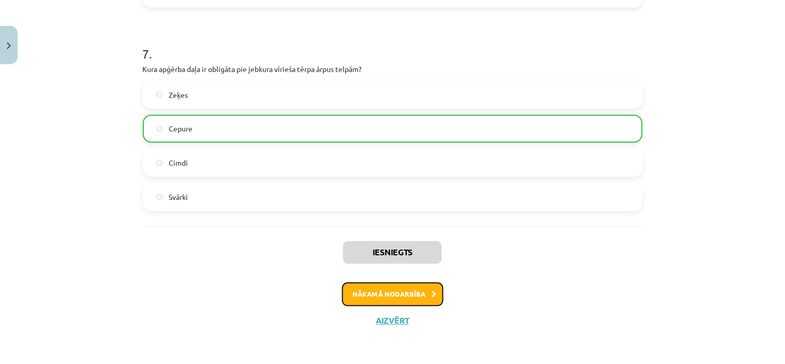
click at [404, 288] on button "Nākamā nodarbība" at bounding box center [392, 295] width 101 height 24
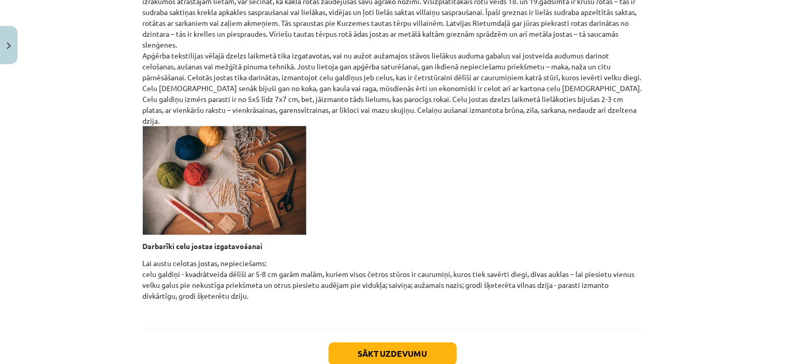
scroll to position [421, 0]
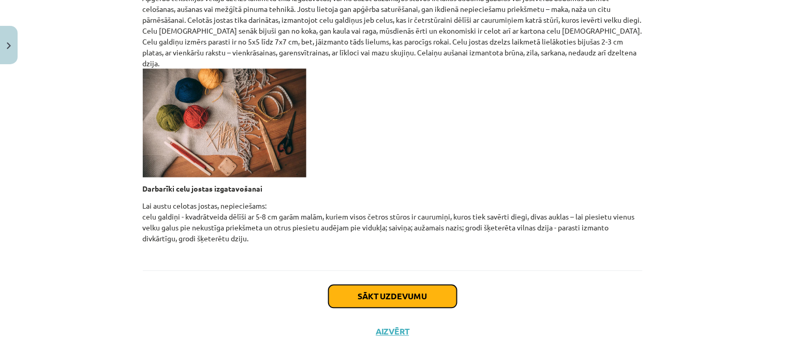
click at [358, 285] on button "Sākt uzdevumu" at bounding box center [393, 296] width 128 height 23
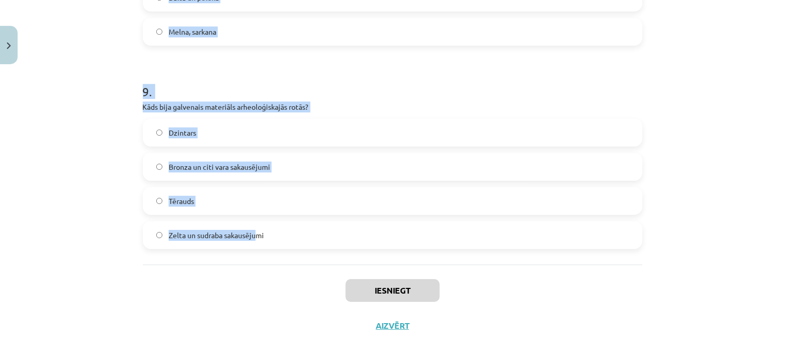
scroll to position [1772, 0]
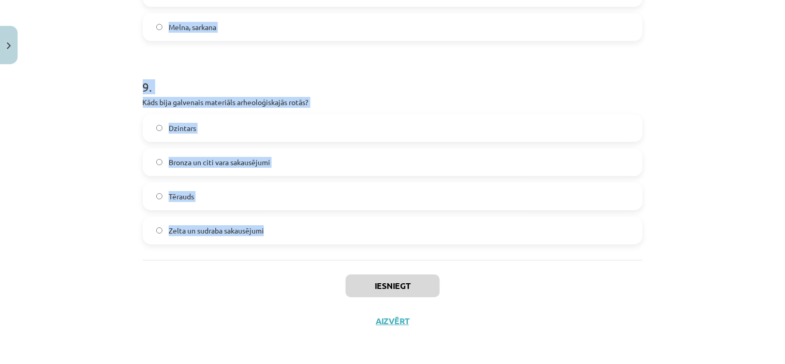
drag, startPoint x: 137, startPoint y: 30, endPoint x: 266, endPoint y: 234, distance: 241.4
copy form "1 . Kāda bija jostu galvenā funkcija vēlajā dzelzs laikmetā? Tās tika izmantota…"
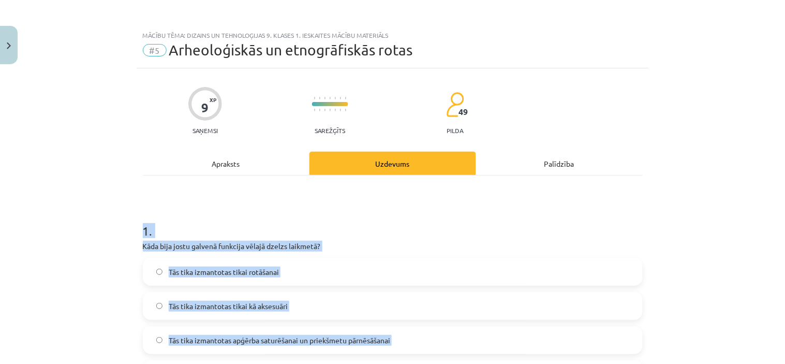
scroll to position [0, 0]
click at [217, 225] on h1 "1 ." at bounding box center [393, 222] width 500 height 32
click at [222, 219] on h1 "1 ." at bounding box center [393, 222] width 500 height 32
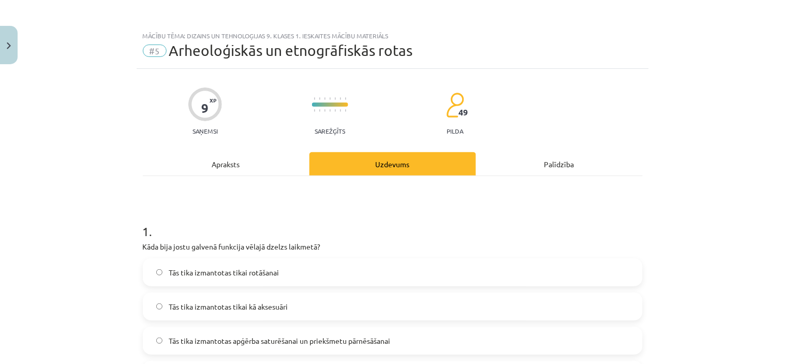
click at [405, 223] on h1 "1 ." at bounding box center [393, 222] width 500 height 32
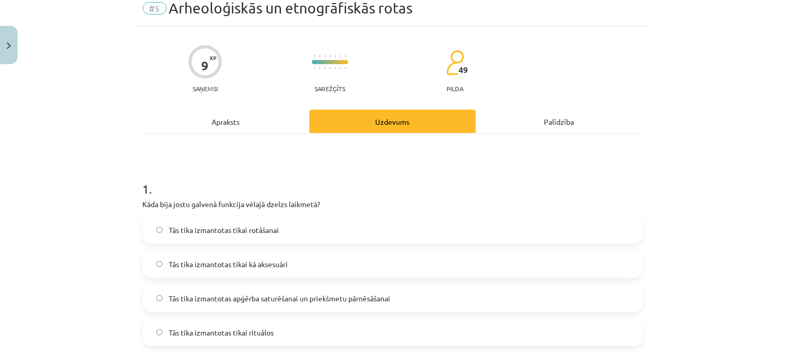
scroll to position [115, 0]
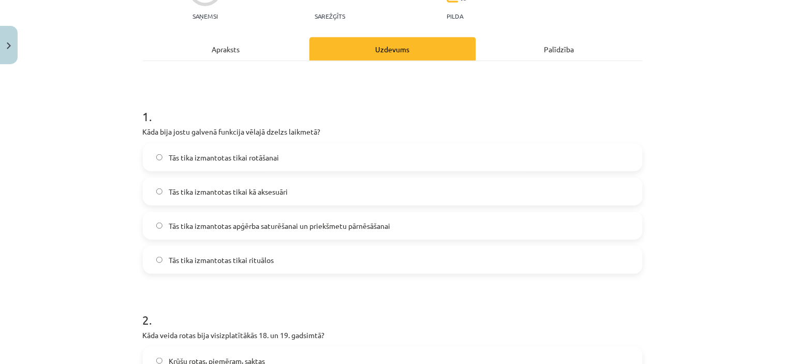
click at [264, 221] on span "Tās tika izmantotas apģērba saturēšanai un priekšmetu pārnēsāšanai" at bounding box center [280, 226] width 222 height 11
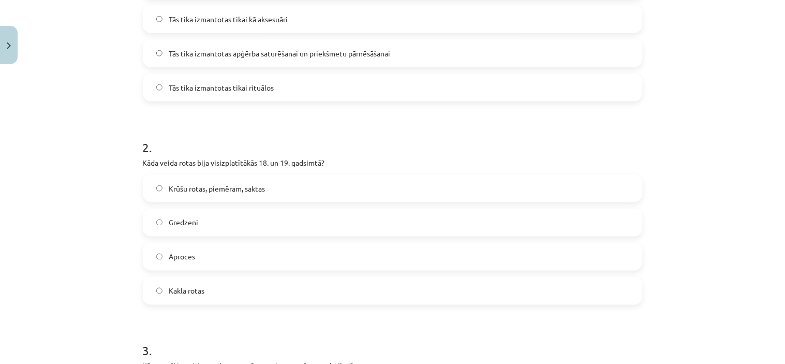
click at [219, 189] on span "Krūšu rotas, piemēram, saktas" at bounding box center [217, 188] width 96 height 11
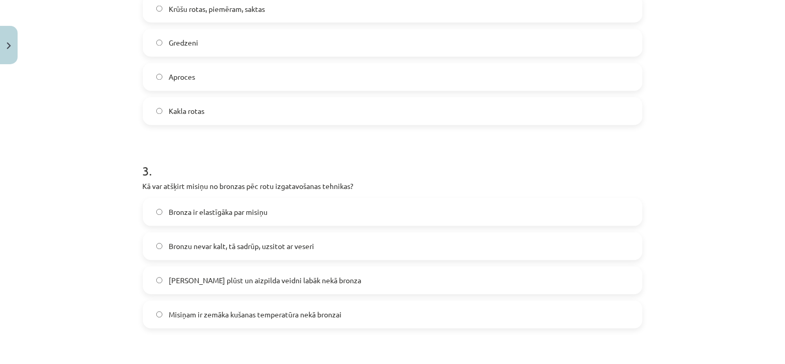
scroll to position [575, 0]
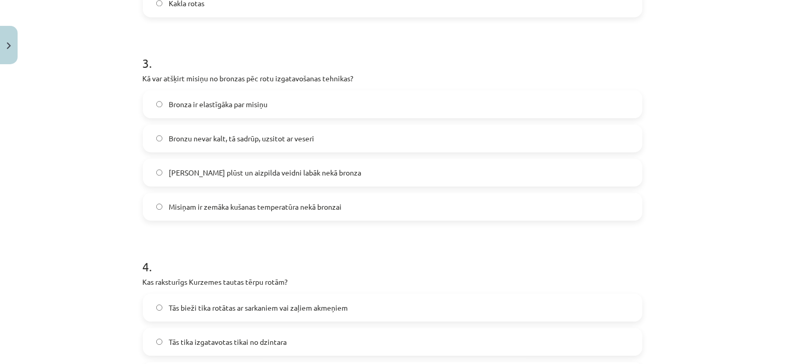
click at [257, 145] on label "Bronzu nevar kalt, tā sadrūp, uzsitot ar veseri" at bounding box center [393, 138] width 498 height 26
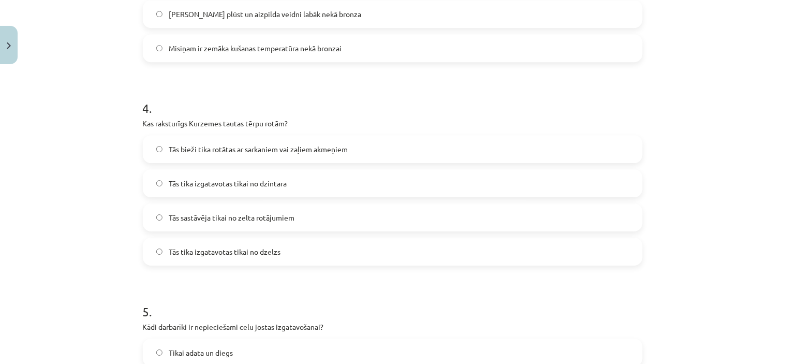
scroll to position [747, 0]
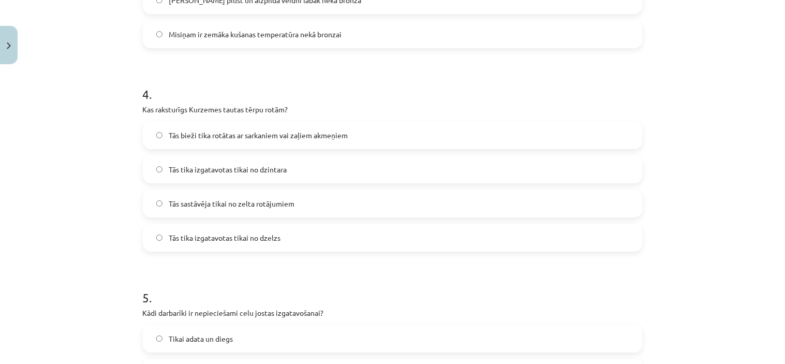
click at [226, 139] on span "Tās bieži tika rotātas ar sarkaniem vai zaļiem akmeņiem" at bounding box center [258, 135] width 179 height 11
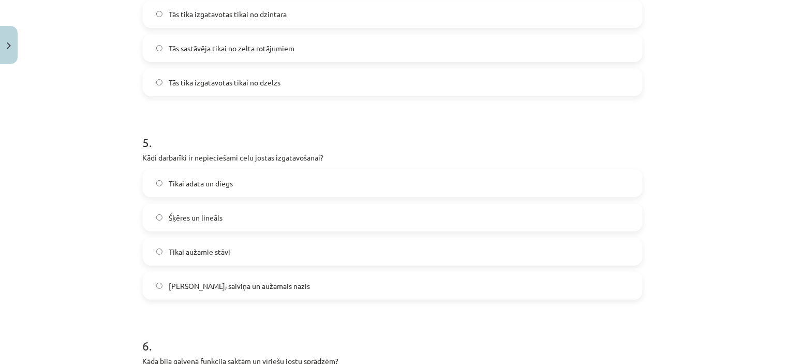
scroll to position [920, 0]
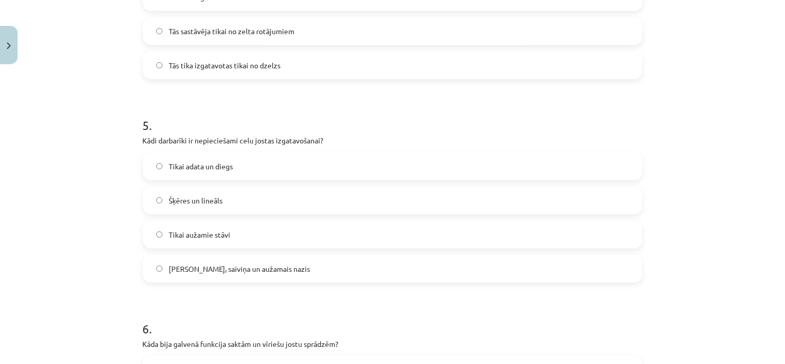
click at [203, 261] on label "Celu galdiņi, saiviņa un aužamais nazis" at bounding box center [393, 269] width 498 height 26
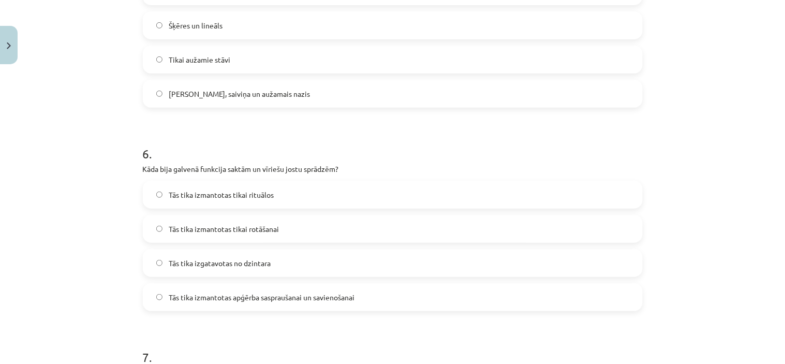
scroll to position [1150, 0]
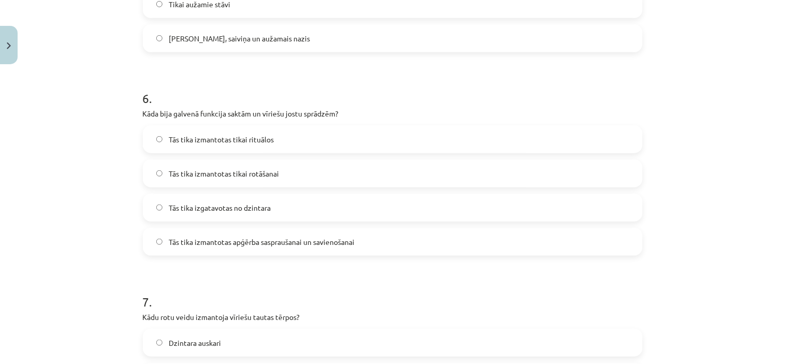
click at [254, 245] on span "Tās tika izmantotas apģērba saspraušanai un savienošanai" at bounding box center [262, 242] width 186 height 11
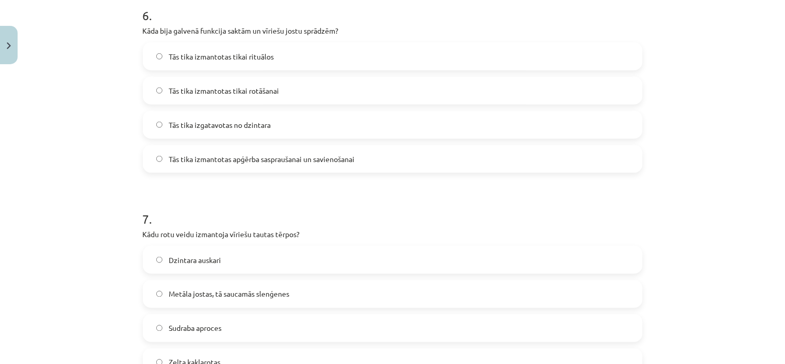
scroll to position [1322, 0]
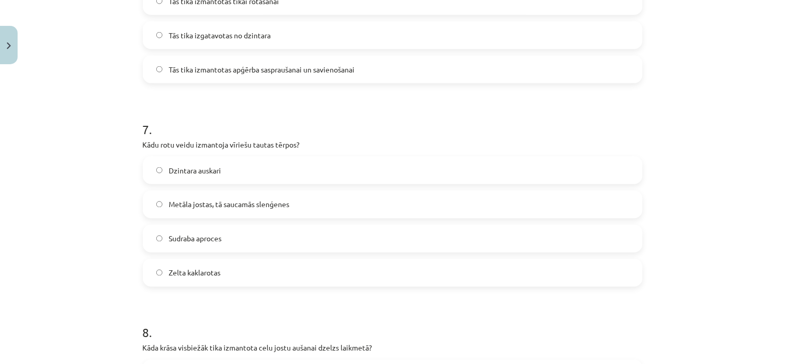
click at [234, 199] on span "Metāla jostas, tā saucamās slenģenes" at bounding box center [229, 204] width 121 height 11
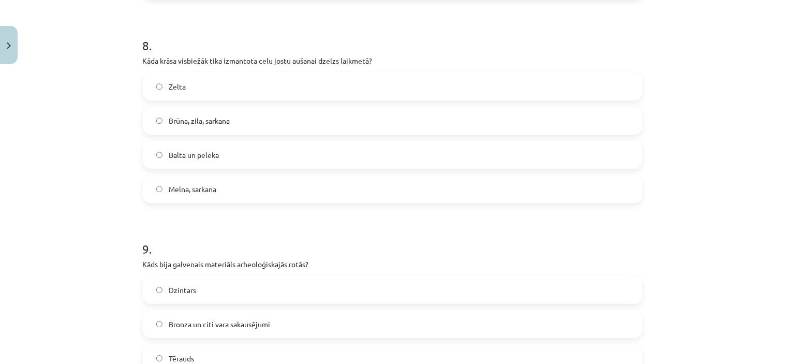
scroll to position [1610, 0]
drag, startPoint x: 314, startPoint y: 118, endPoint x: 319, endPoint y: 116, distance: 5.6
click at [319, 116] on label "Brūna, zila, sarkana" at bounding box center [393, 120] width 498 height 26
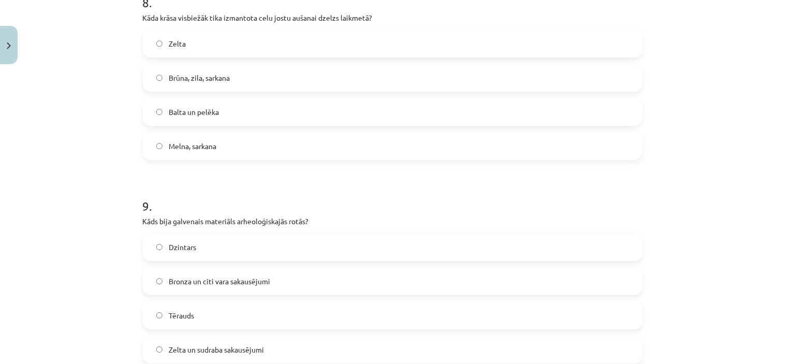
scroll to position [1725, 0]
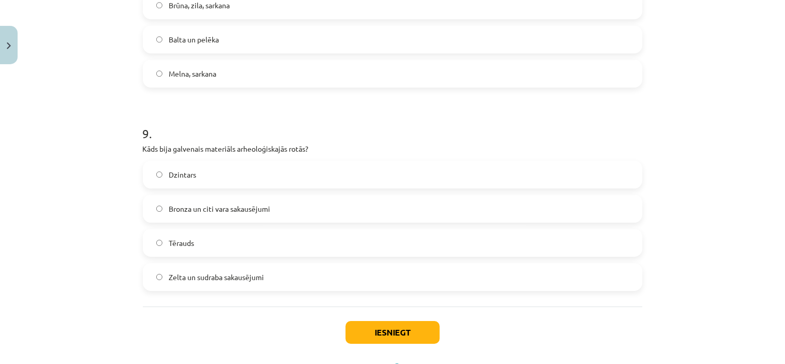
click at [223, 203] on span "Bronza un citi vara sakausējumi" at bounding box center [219, 208] width 101 height 11
click at [350, 320] on div "Iesniegt Aizvērt" at bounding box center [393, 342] width 500 height 72
click at [355, 323] on button "Iesniegt" at bounding box center [393, 332] width 94 height 23
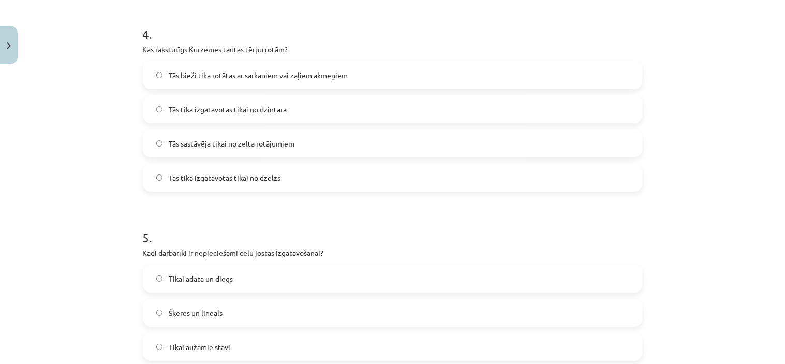
scroll to position [690, 0]
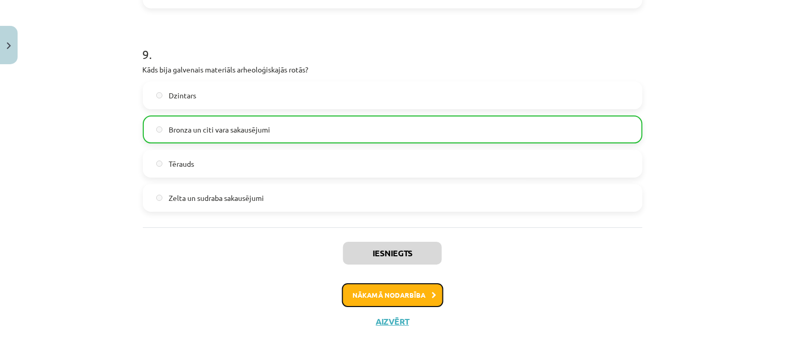
click at [433, 296] on button "Nākamā nodarbība" at bounding box center [392, 295] width 101 height 24
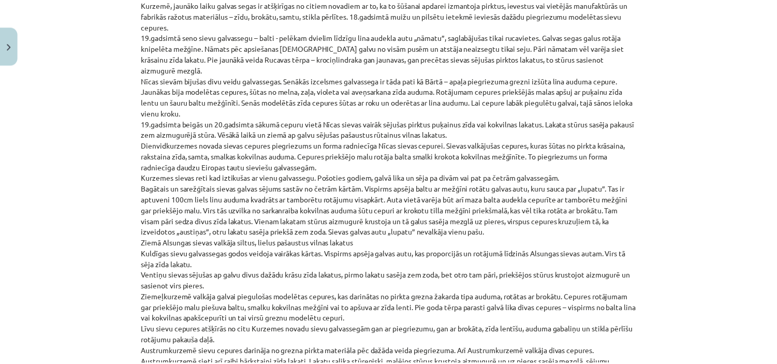
scroll to position [2390, 0]
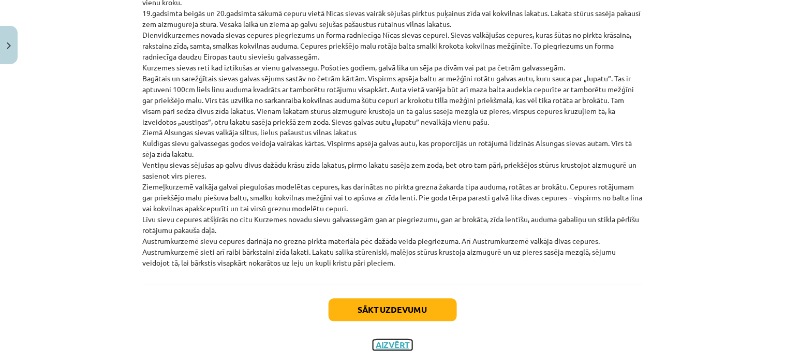
click at [377, 340] on button "Aizvērt" at bounding box center [392, 345] width 39 height 10
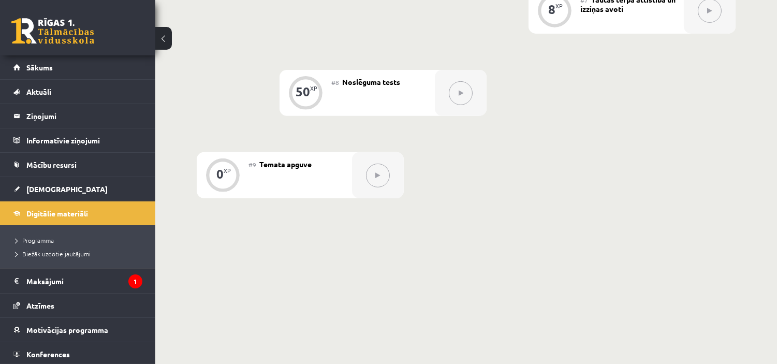
scroll to position [633, 0]
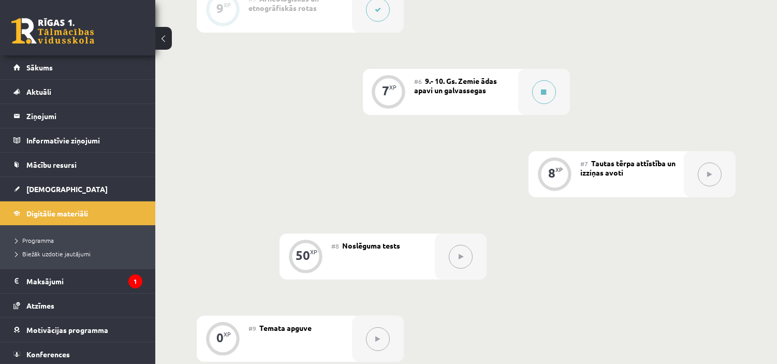
click at [677, 255] on div "0 XP #1 Pirms sāc mācīties! 9 XP #2 Arheoloģiskie tērpi 9 XP #3 Etnogrāfiskie t…" at bounding box center [466, 9] width 539 height 704
